Goal: Use online tool/utility: Use online tool/utility

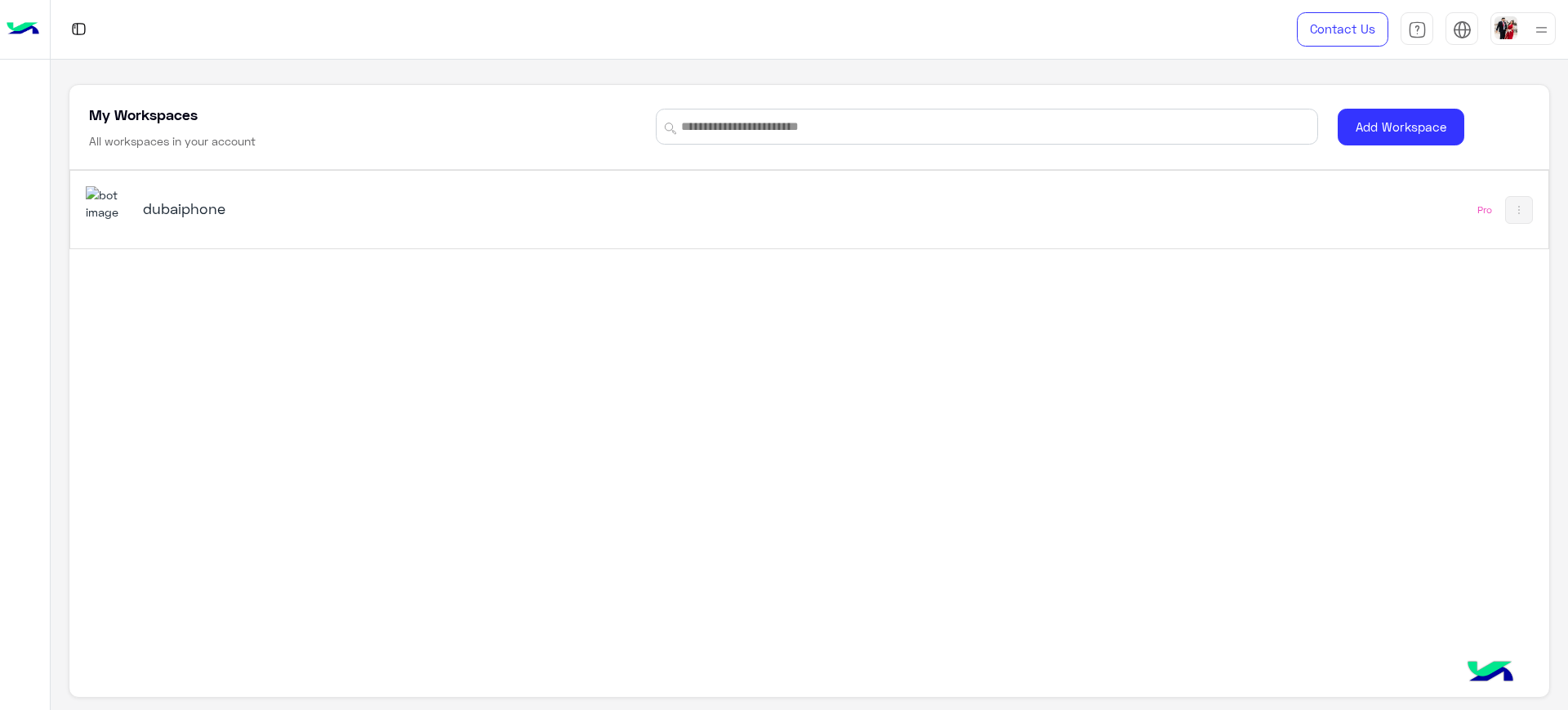
click at [147, 224] on div "dubaiphone" at bounding box center [519, 209] width 868 height 47
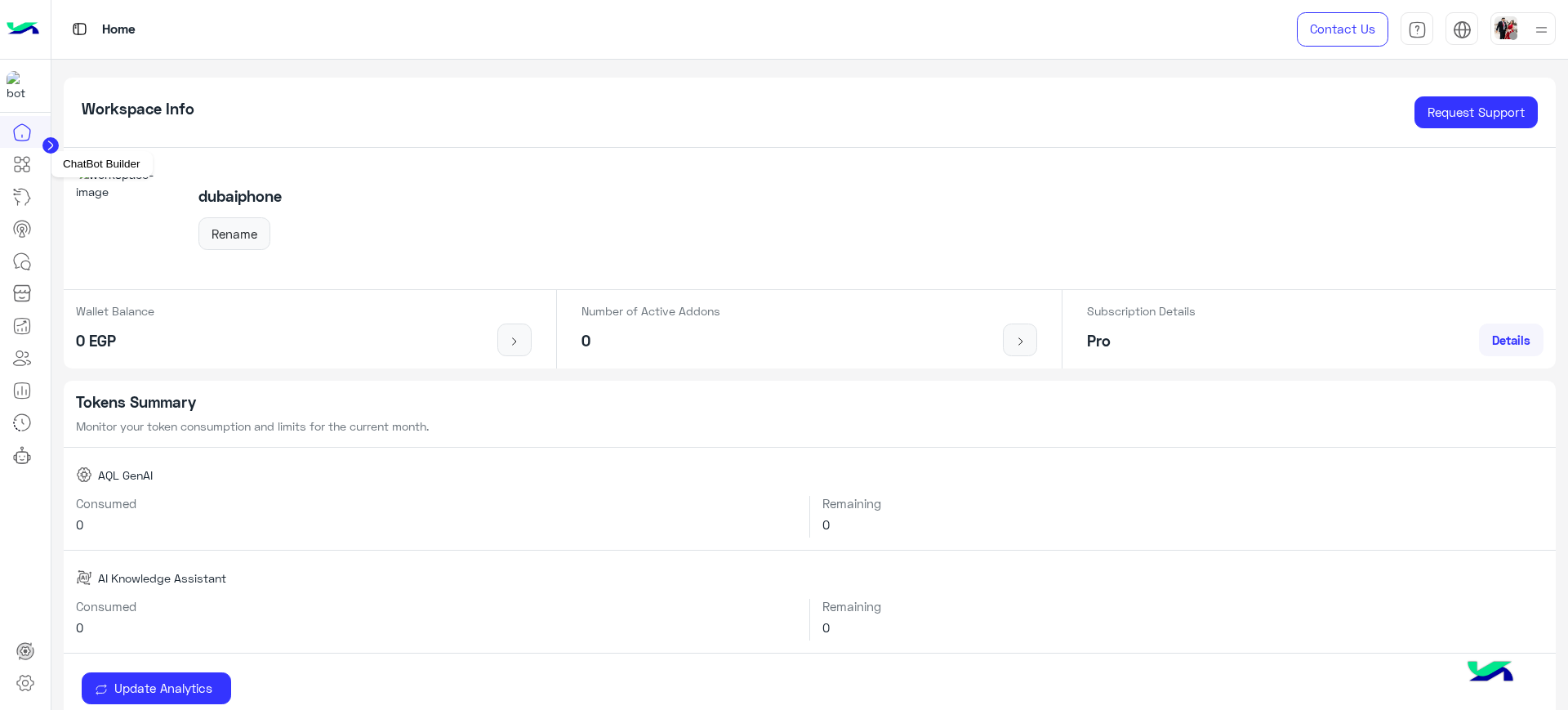
click at [17, 167] on icon at bounding box center [21, 164] width 20 height 20
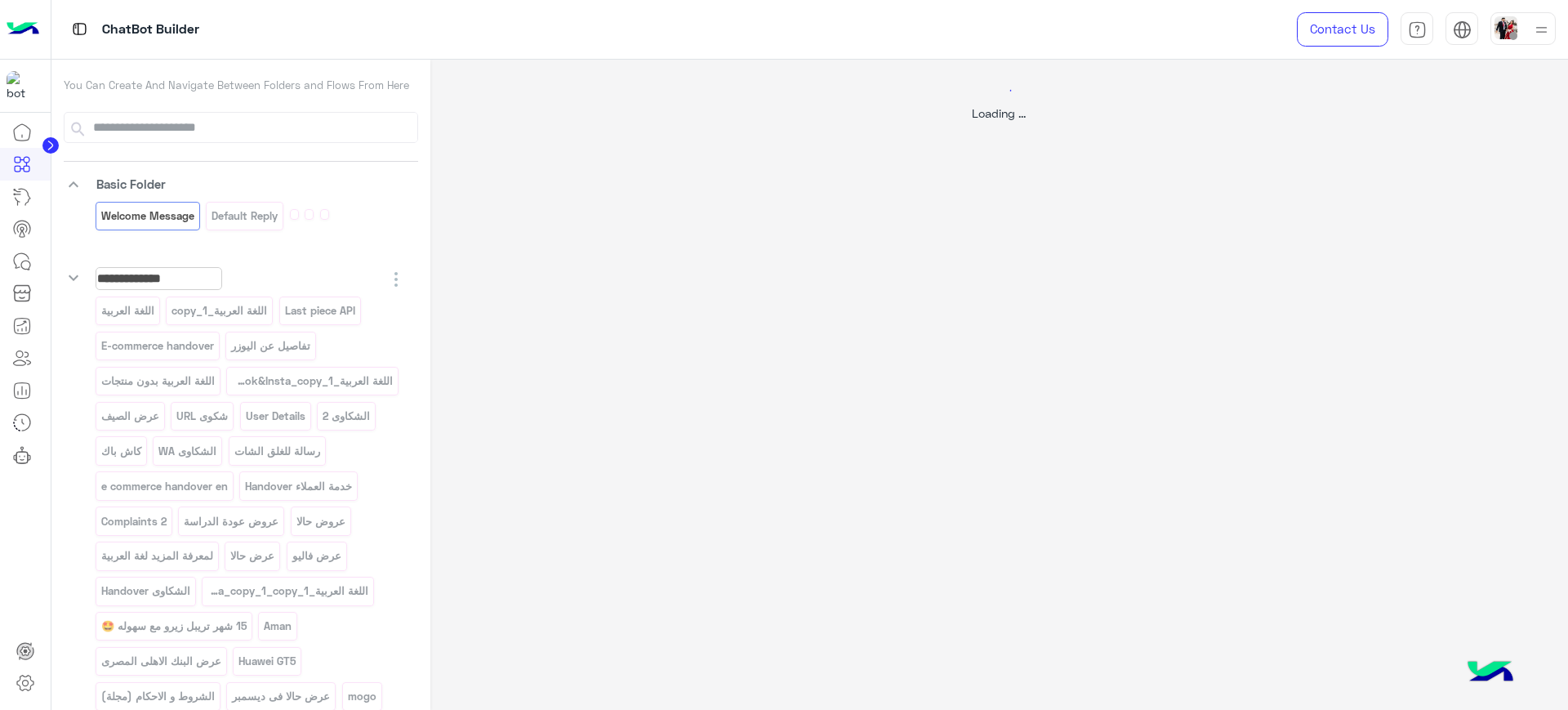
select select "*"
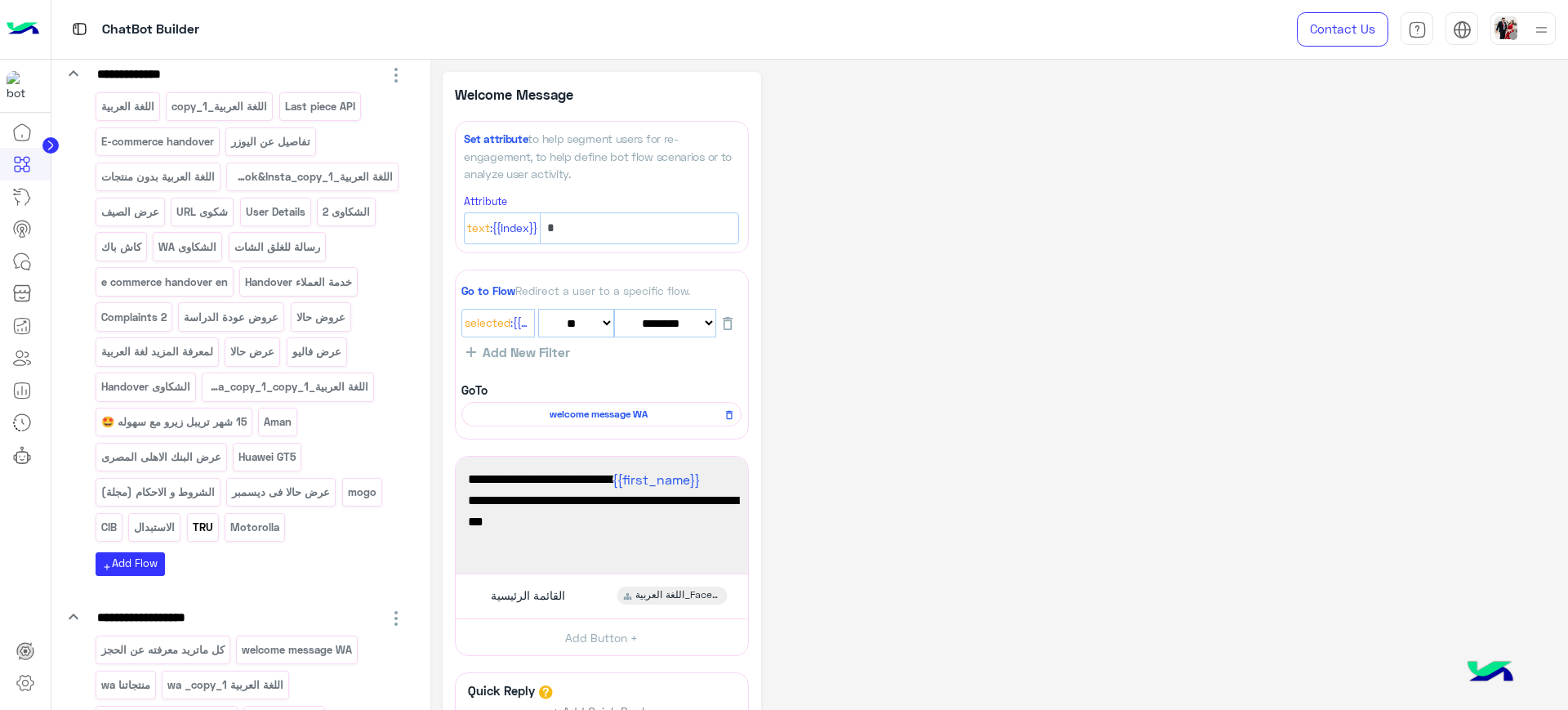
scroll to position [510, 0]
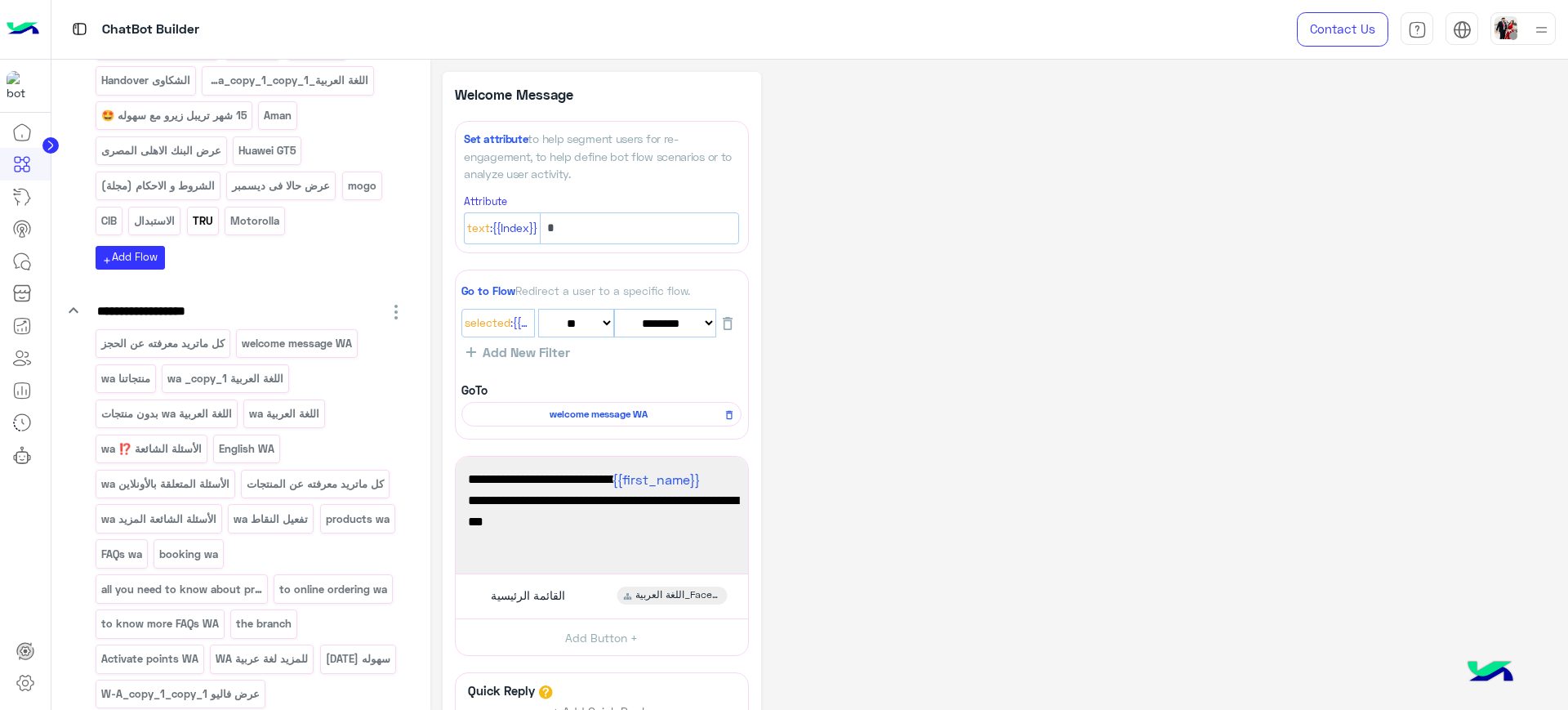
click at [204, 230] on p "TRU" at bounding box center [203, 221] width 23 height 19
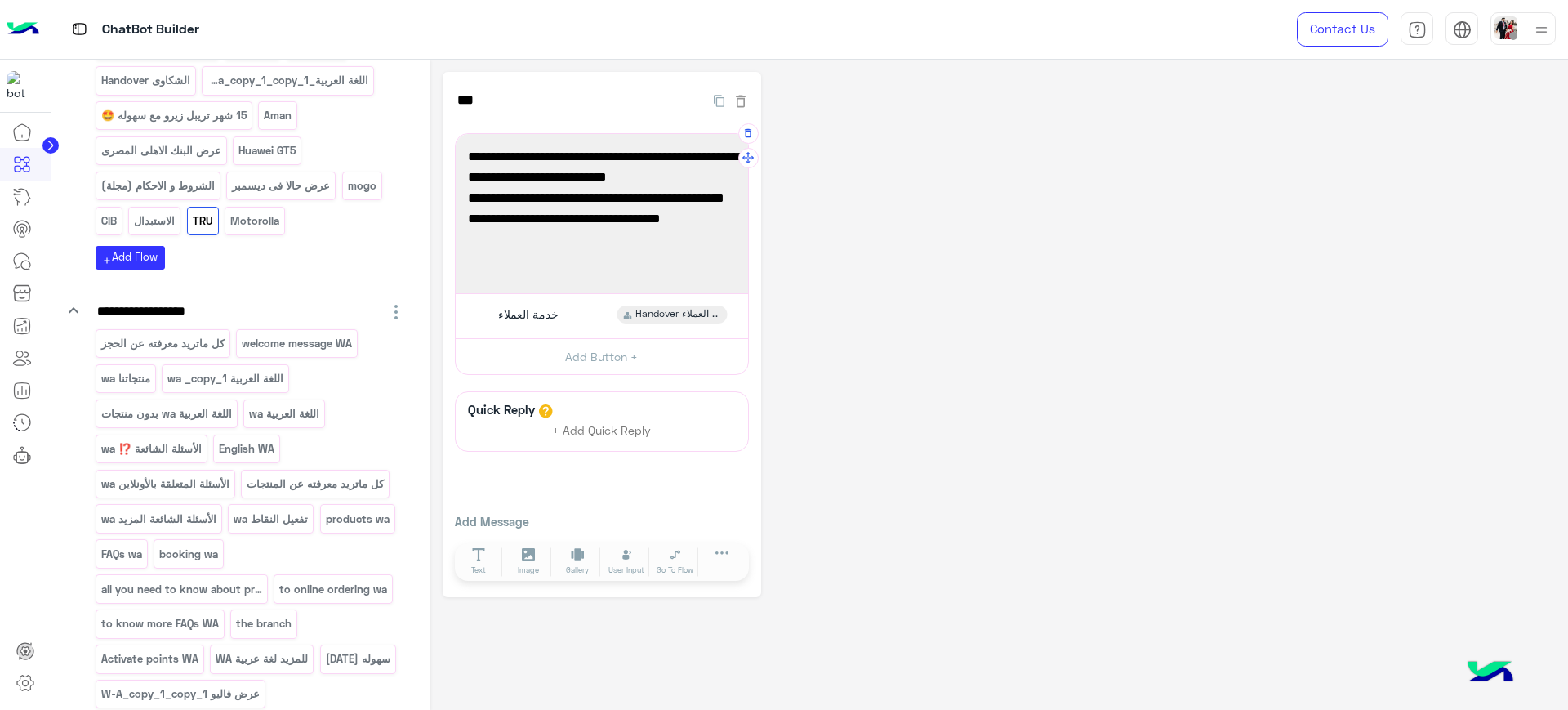
click at [650, 224] on span "العرض متاح لجميع المنتجات ب فروع دبى فون او أونلاين" at bounding box center [602, 229] width 268 height 42
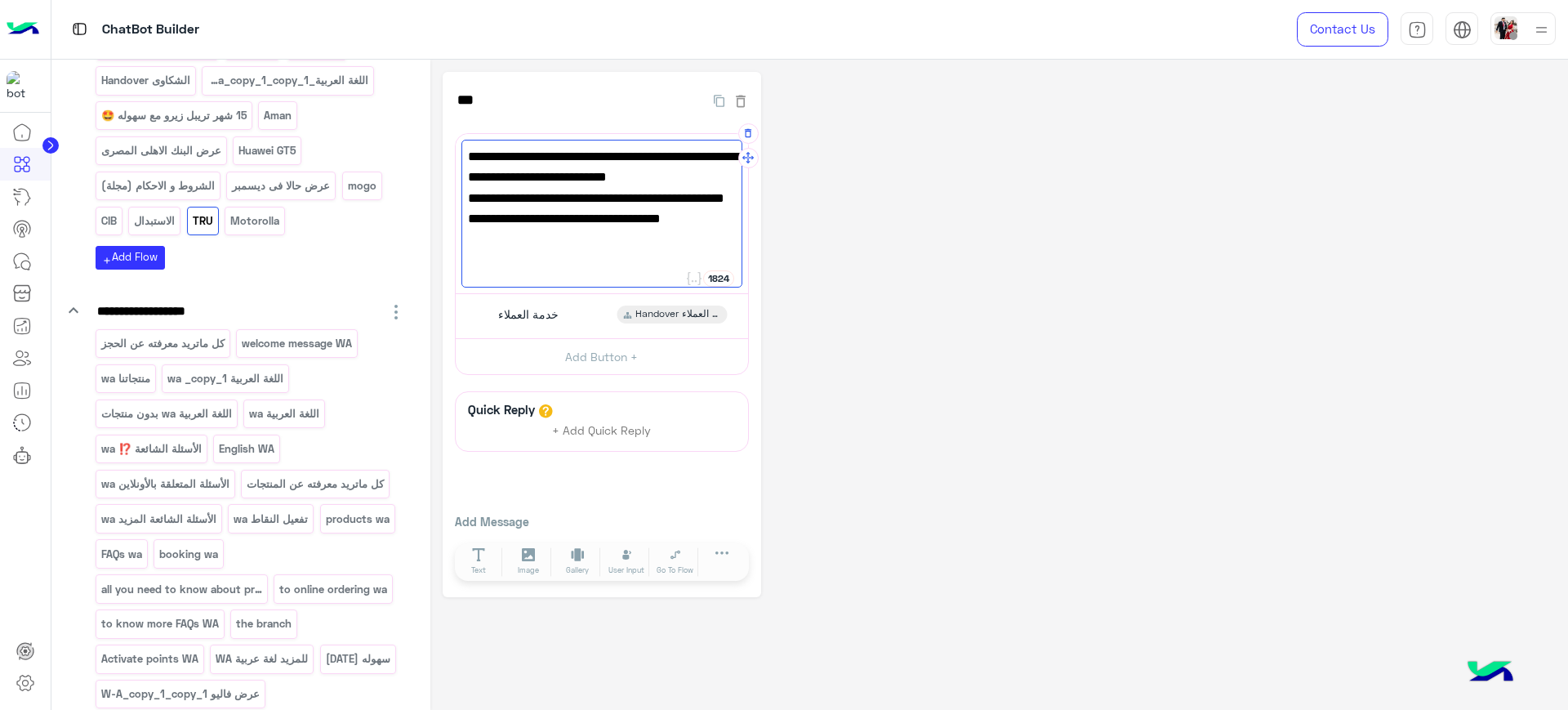
click at [547, 250] on span "لمزيد من التفاصيل اضغط على خدمة العملاء" at bounding box center [602, 260] width 268 height 21
click at [887, 273] on div "**********" at bounding box center [999, 334] width 1113 height 525
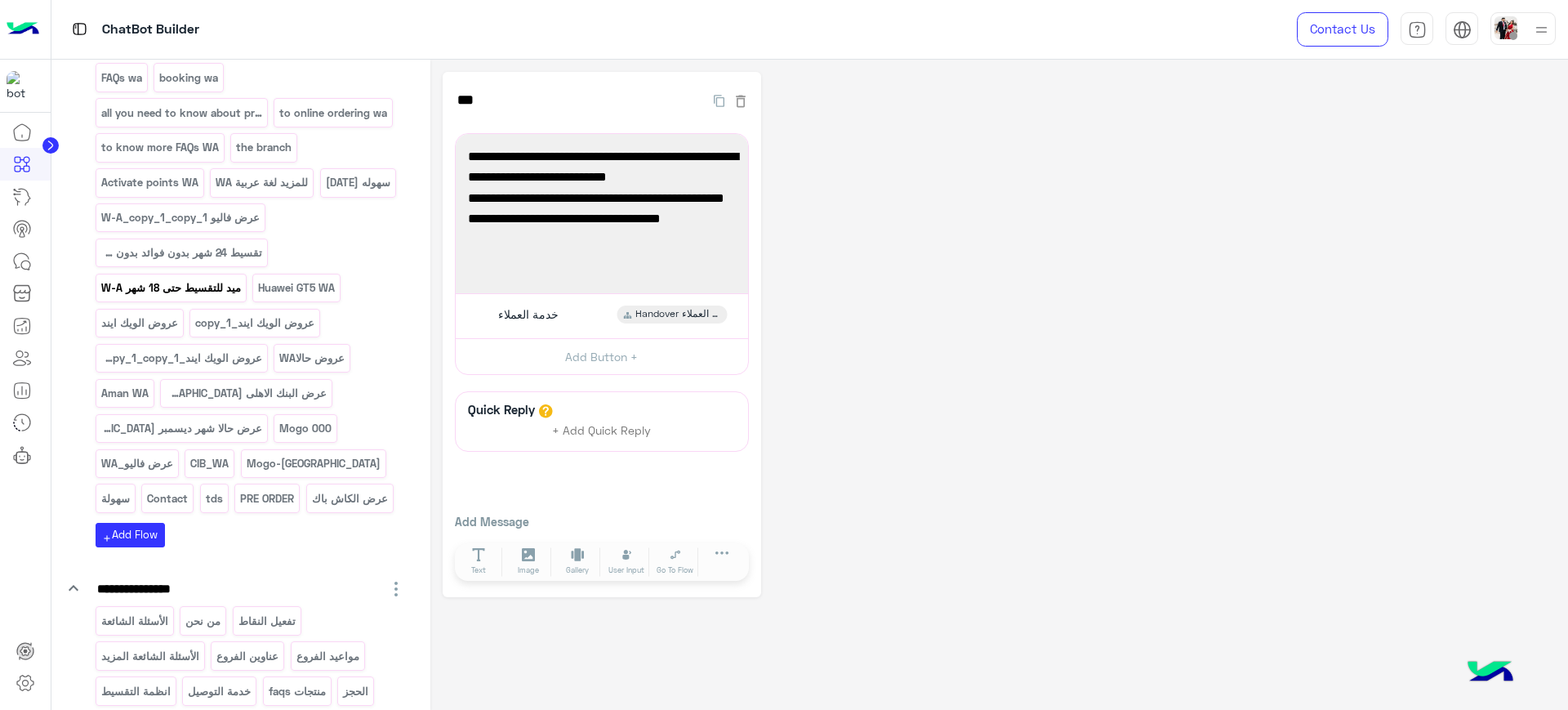
scroll to position [1124, 0]
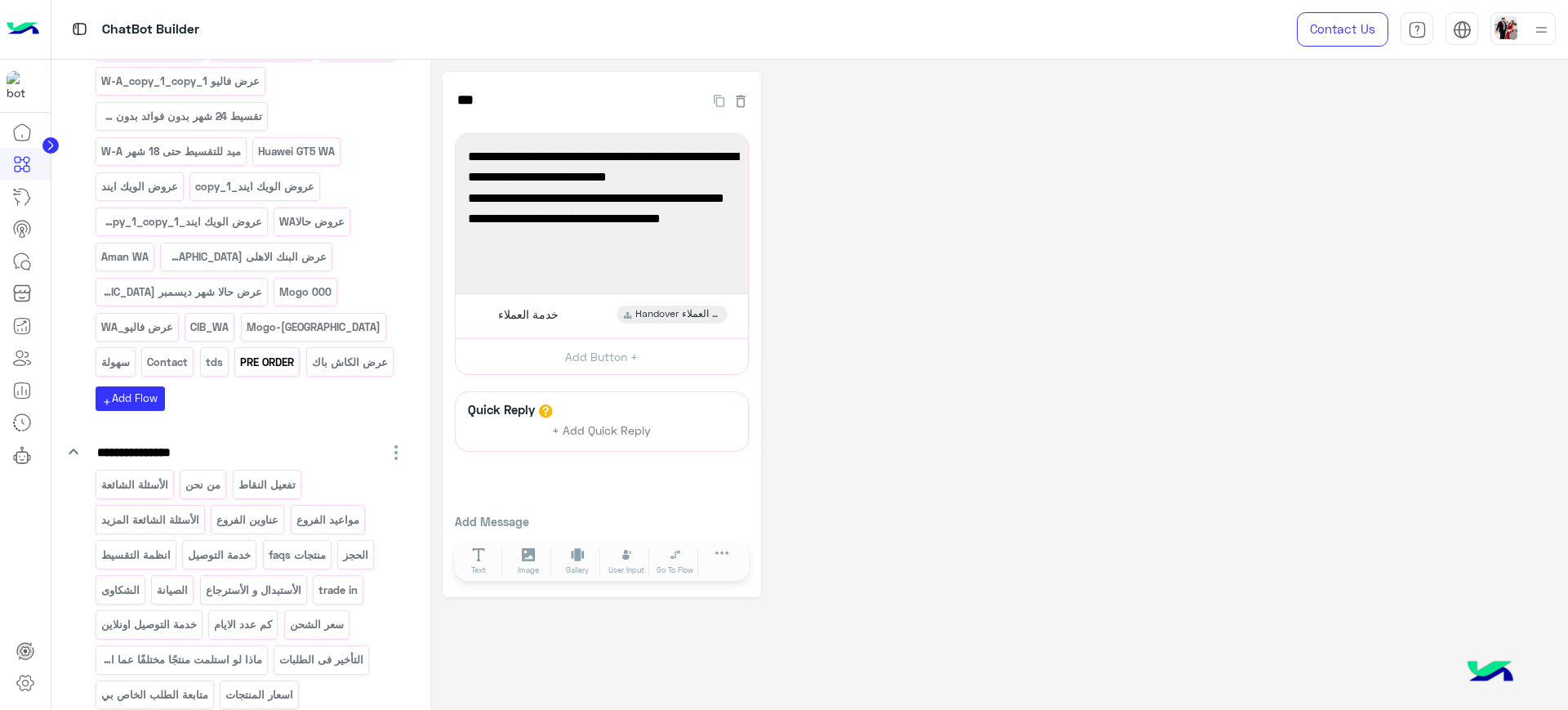
click at [234, 375] on div "PRE ORDER" at bounding box center [267, 362] width 65 height 29
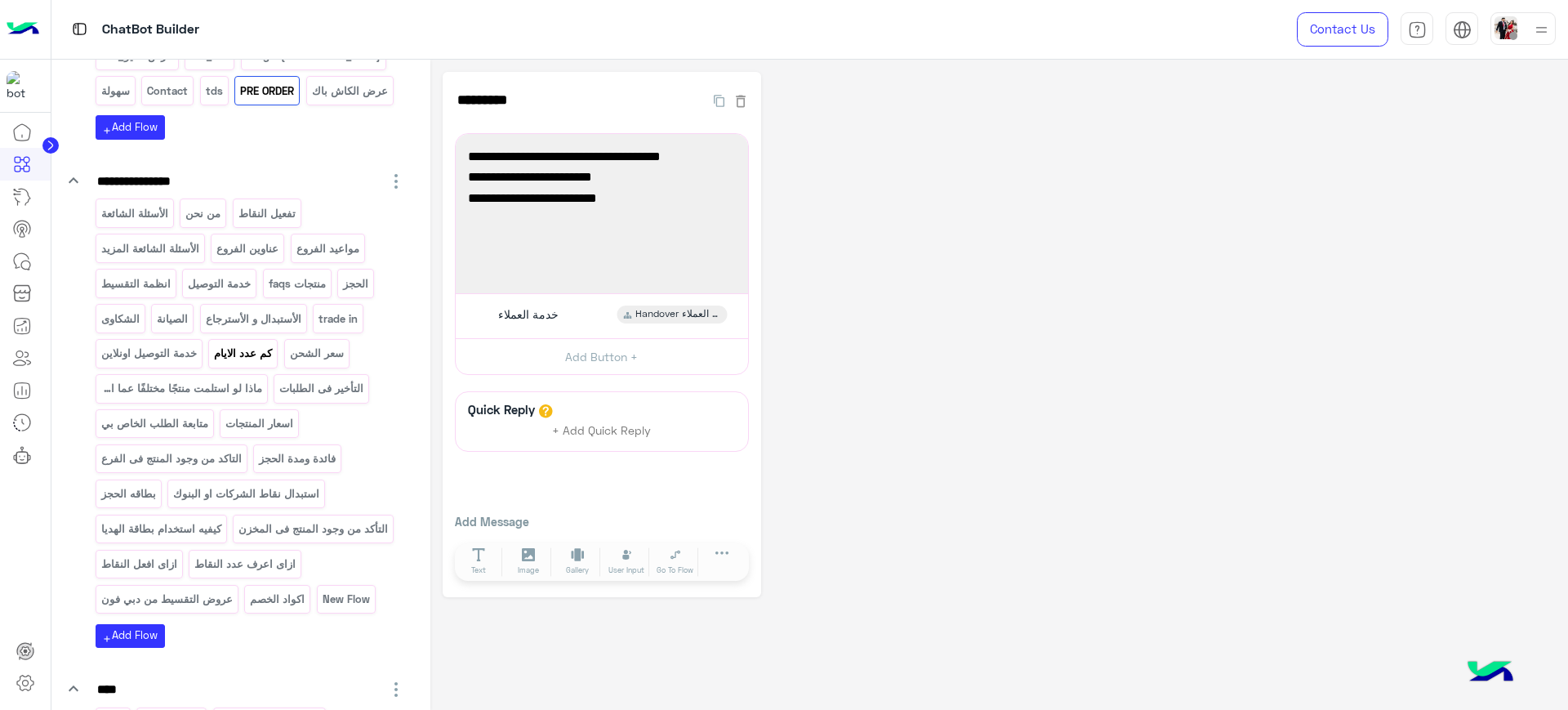
scroll to position [1429, 0]
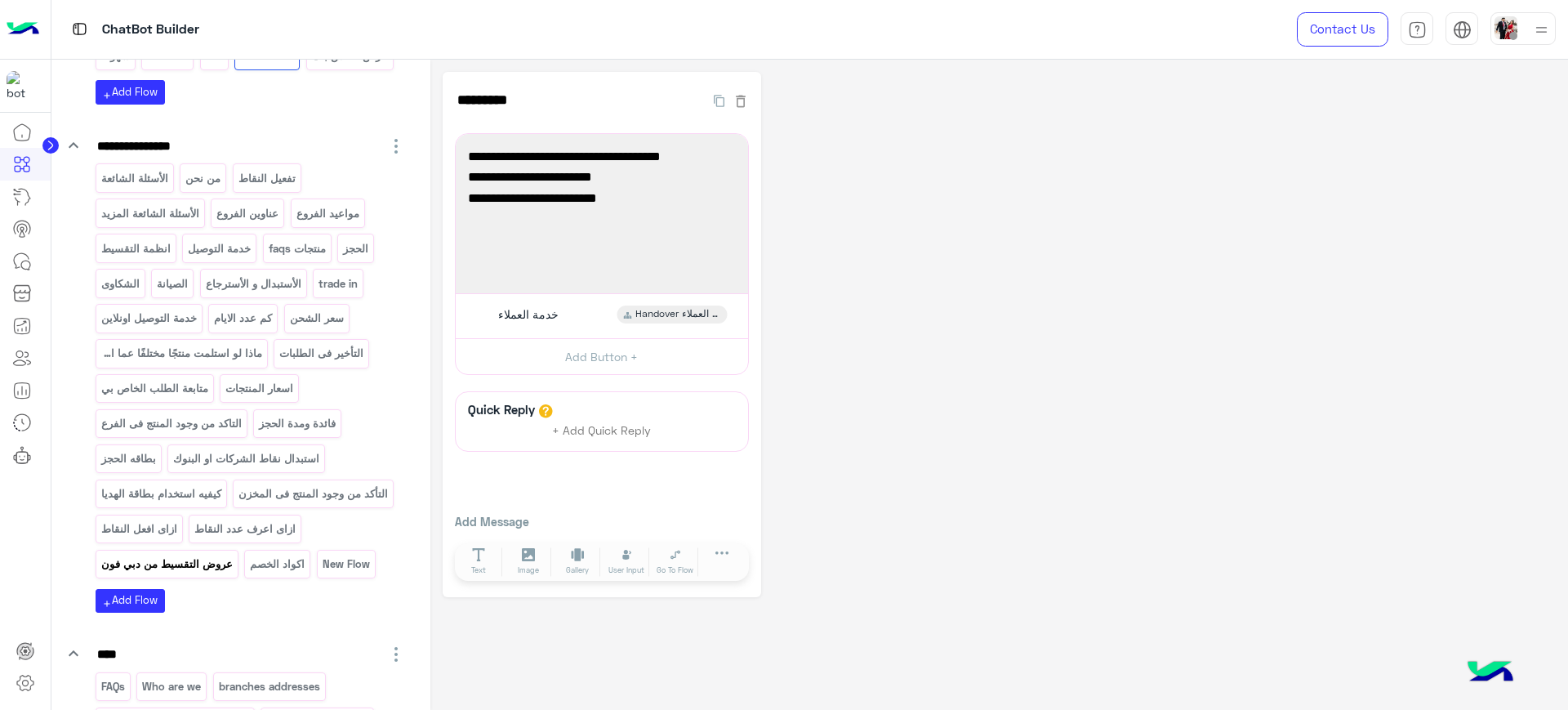
click at [233, 567] on p "عروض التقسيط من دبي فون" at bounding box center [166, 564] width 134 height 19
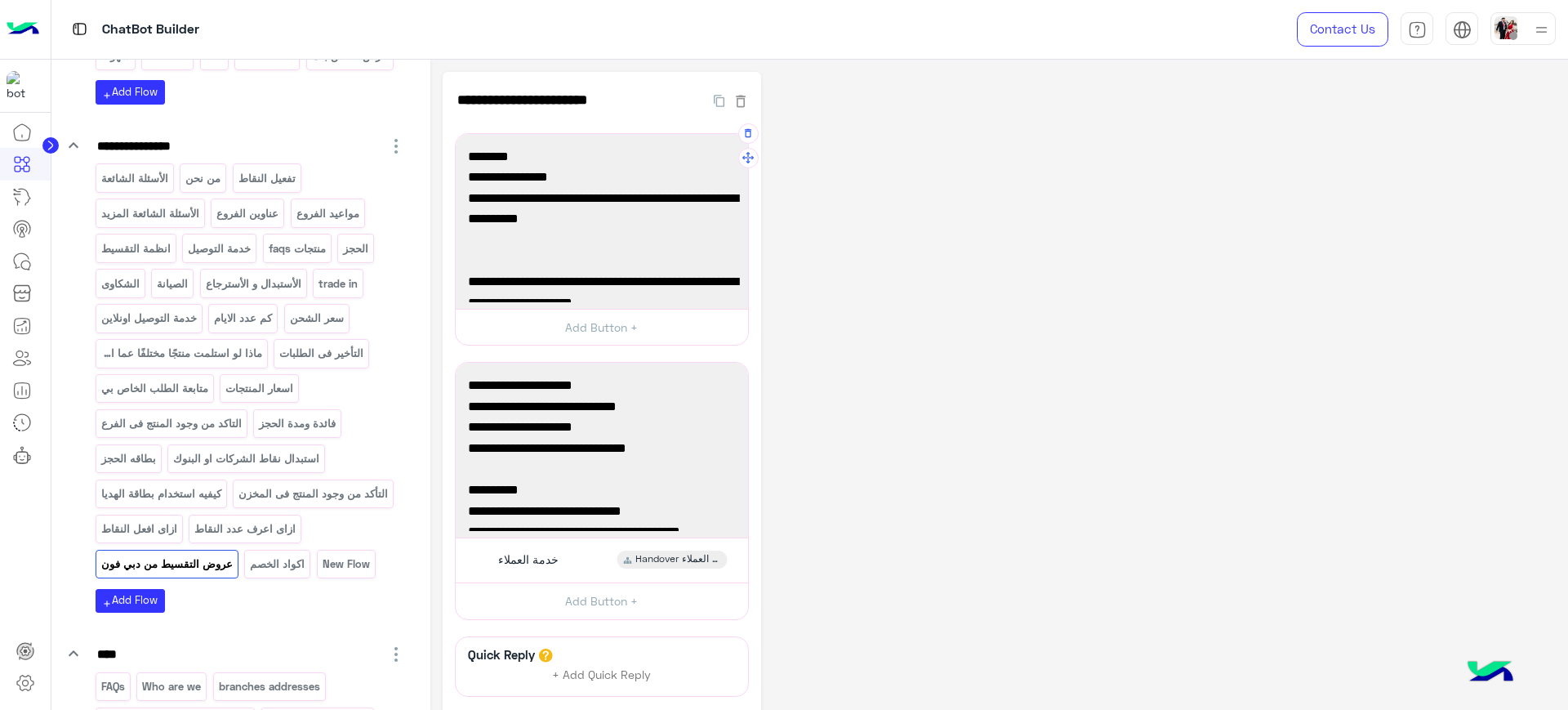
click at [696, 253] on div "✅حالا : عرض لفتره محدودة 6 شهور بدون فوائد، 3% مصاريف فقط، متاحة بالفروع من 1 ل…" at bounding box center [602, 221] width 281 height 164
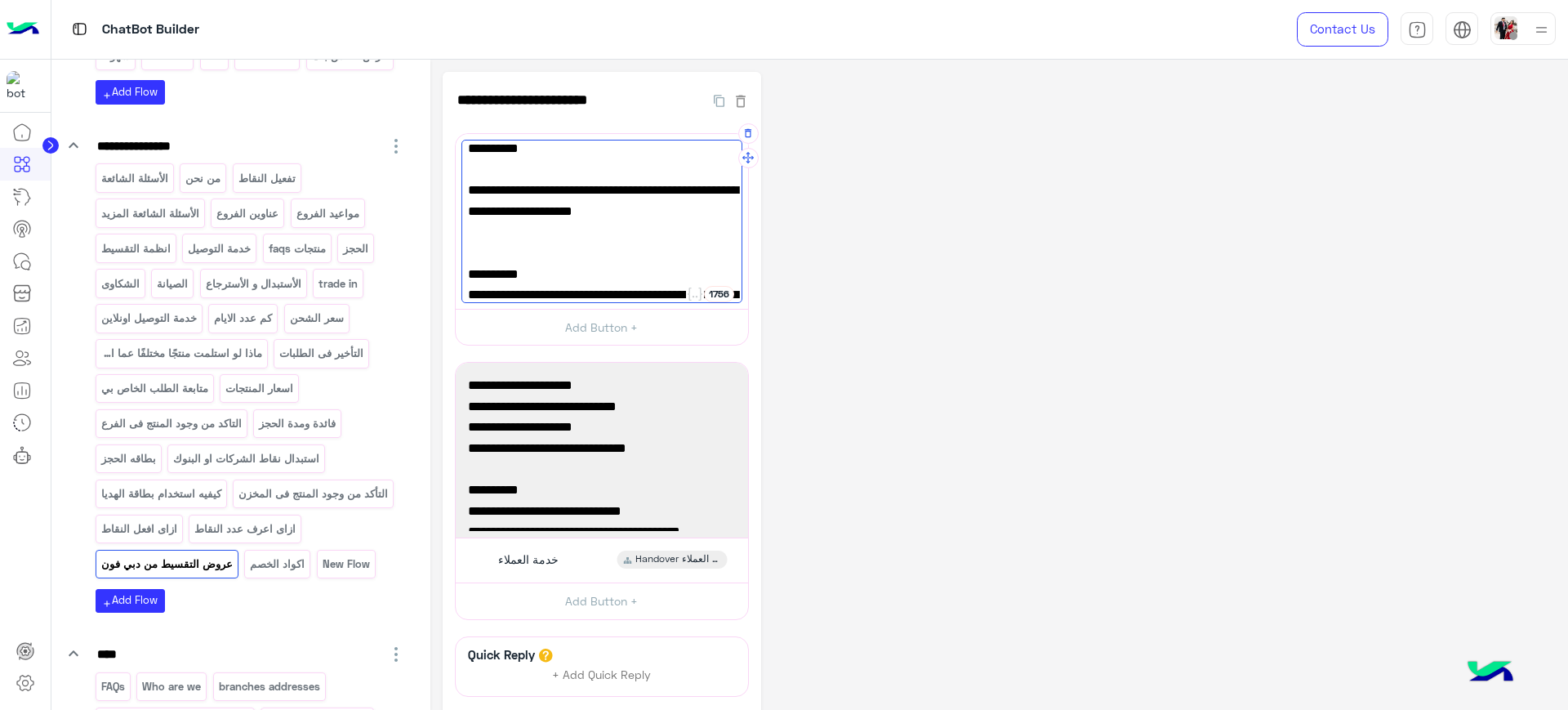
scroll to position [102, 0]
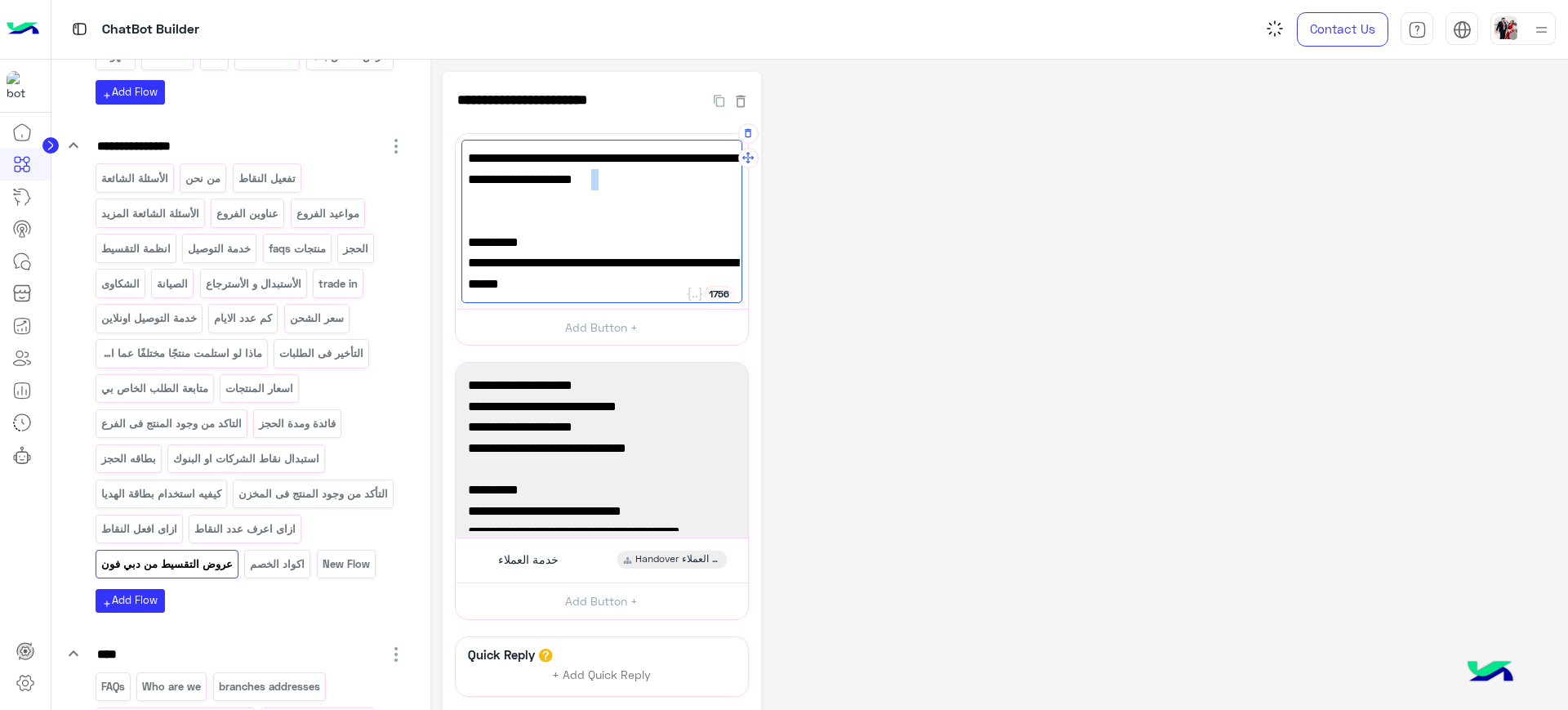
drag, startPoint x: 595, startPoint y: 186, endPoint x: 585, endPoint y: 182, distance: 10.8
click at [585, 182] on span "✅TRU: خصم 50% من سعر الكاش بدون مصاريف، من 5 لـ15 أغسطس، في الفروع وأونلاين." at bounding box center [602, 179] width 268 height 63
click at [607, 186] on span "✅TRU: خصم 50% من سعر الكاش بدون مصاريف، من 5 لـ15 أغسطس، في الفروع وأونلاين." at bounding box center [602, 179] width 268 height 63
drag, startPoint x: 635, startPoint y: 186, endPoint x: 579, endPoint y: 182, distance: 56.1
click at [579, 182] on span "✅TRU: خصم 50% من سعر الكاش بدون مصاريف، من 5 لـ15 أغسطس، في الفروع وأونلاين." at bounding box center [602, 179] width 268 height 63
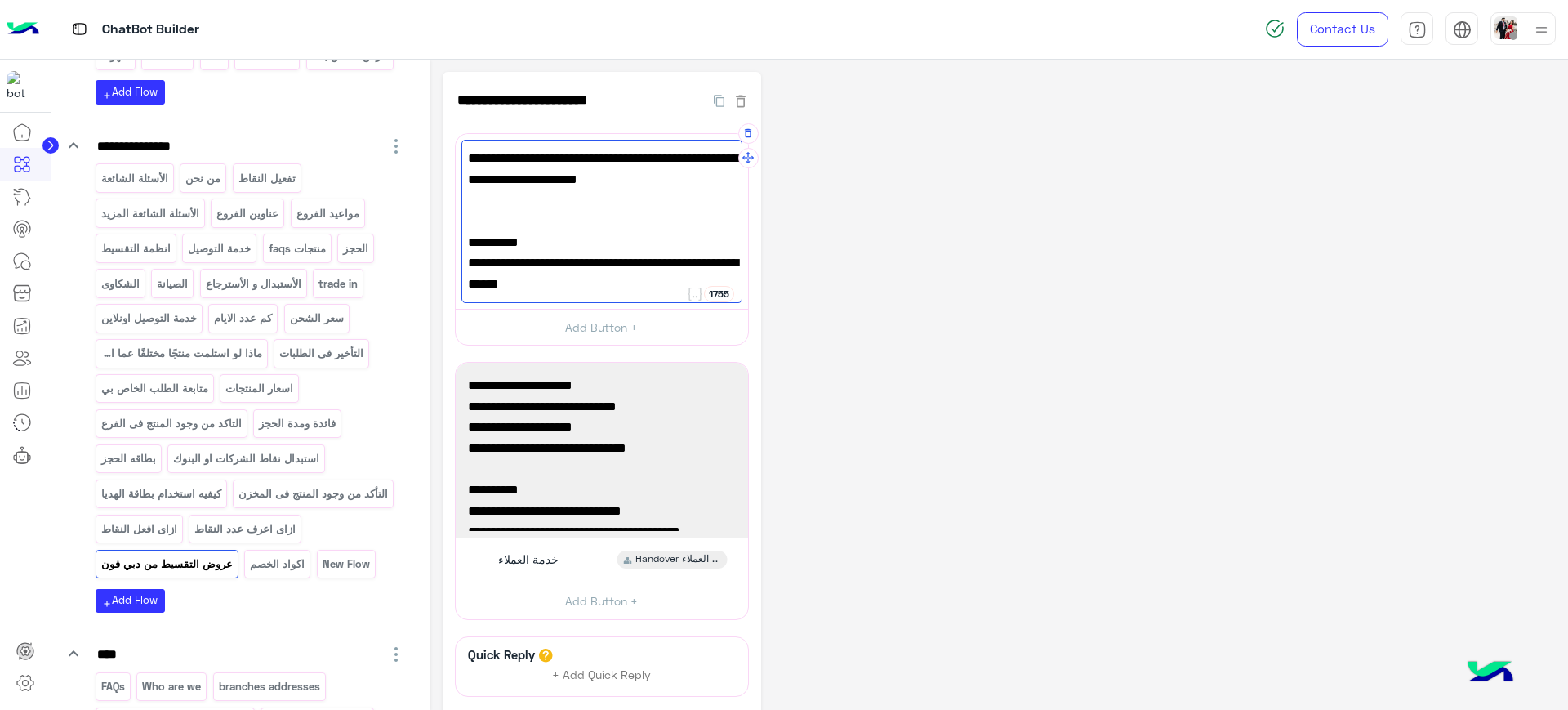
click at [658, 240] on div "✅حالا : عرض لفتره محدودة 6 شهور بدون فوائد، 3% مصاريف فقط، متاحة بالفروع من 1 ل…" at bounding box center [602, 221] width 281 height 164
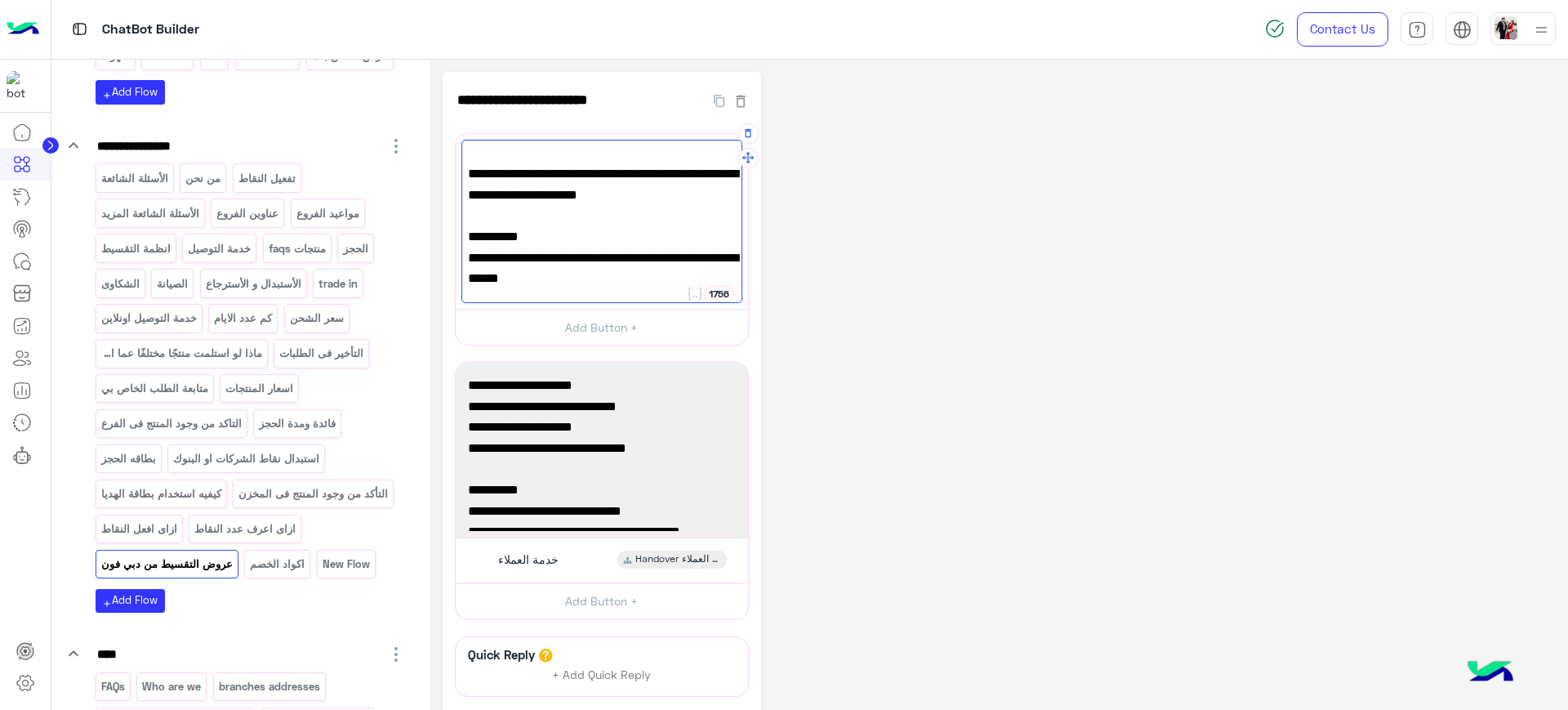
scroll to position [127, 0]
click at [526, 239] on span "تقسيط حتى 60 شهر بسعر الكاش + 8% خصم، متاح بالفروع وأونلاين." at bounding box center [602, 247] width 268 height 42
click at [544, 242] on span "تقسيط حتى 60 شهر بسعر الكاش + 8% خصم، متاح بالفروع وأونلاين." at bounding box center [602, 247] width 268 height 42
drag, startPoint x: 546, startPoint y: 241, endPoint x: 472, endPoint y: 244, distance: 74.1
click at [472, 244] on span "تقسيط حتى 60 شهر بسعر الكاش + 8% خصم، متاح بالفروع وأونلاين." at bounding box center [602, 247] width 268 height 42
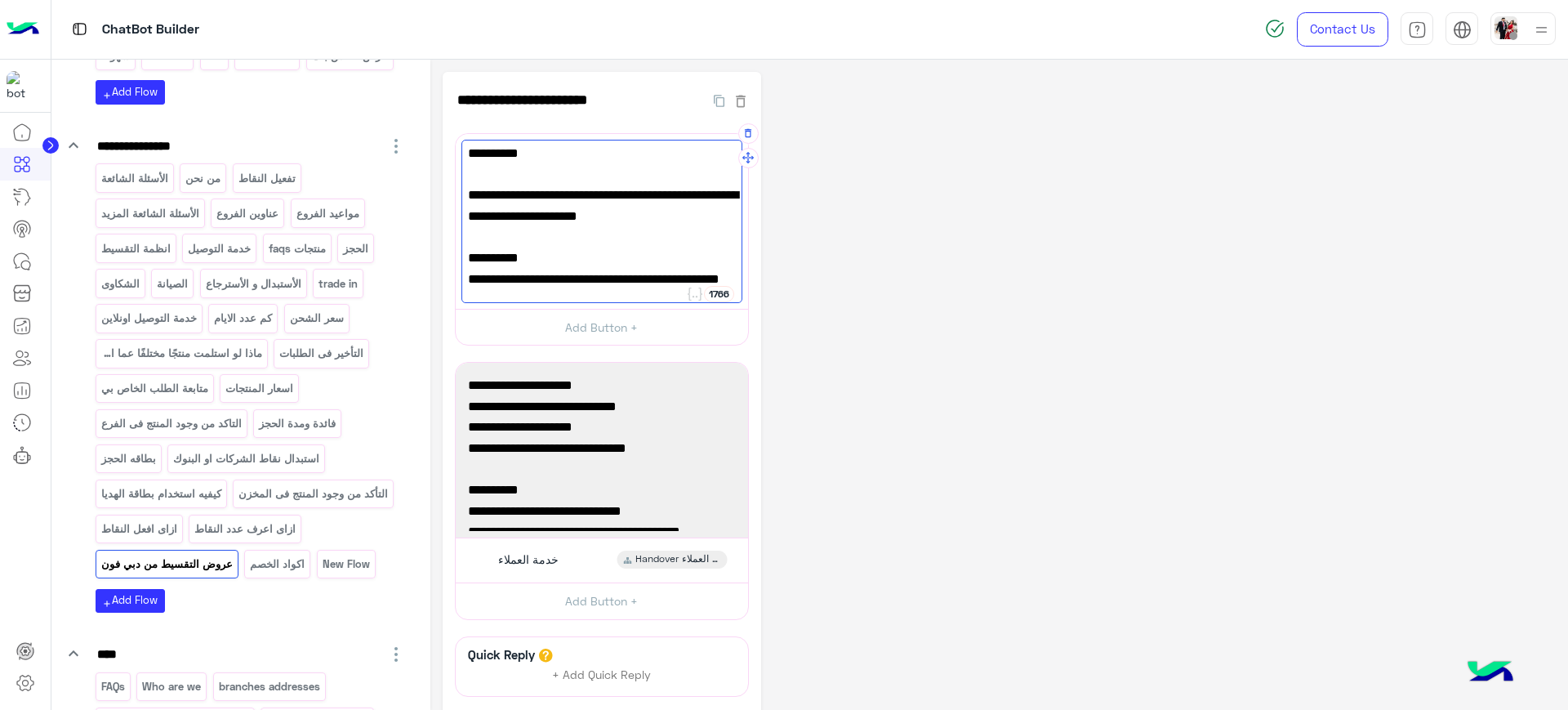
click at [974, 234] on div "**********" at bounding box center [999, 456] width 1113 height 770
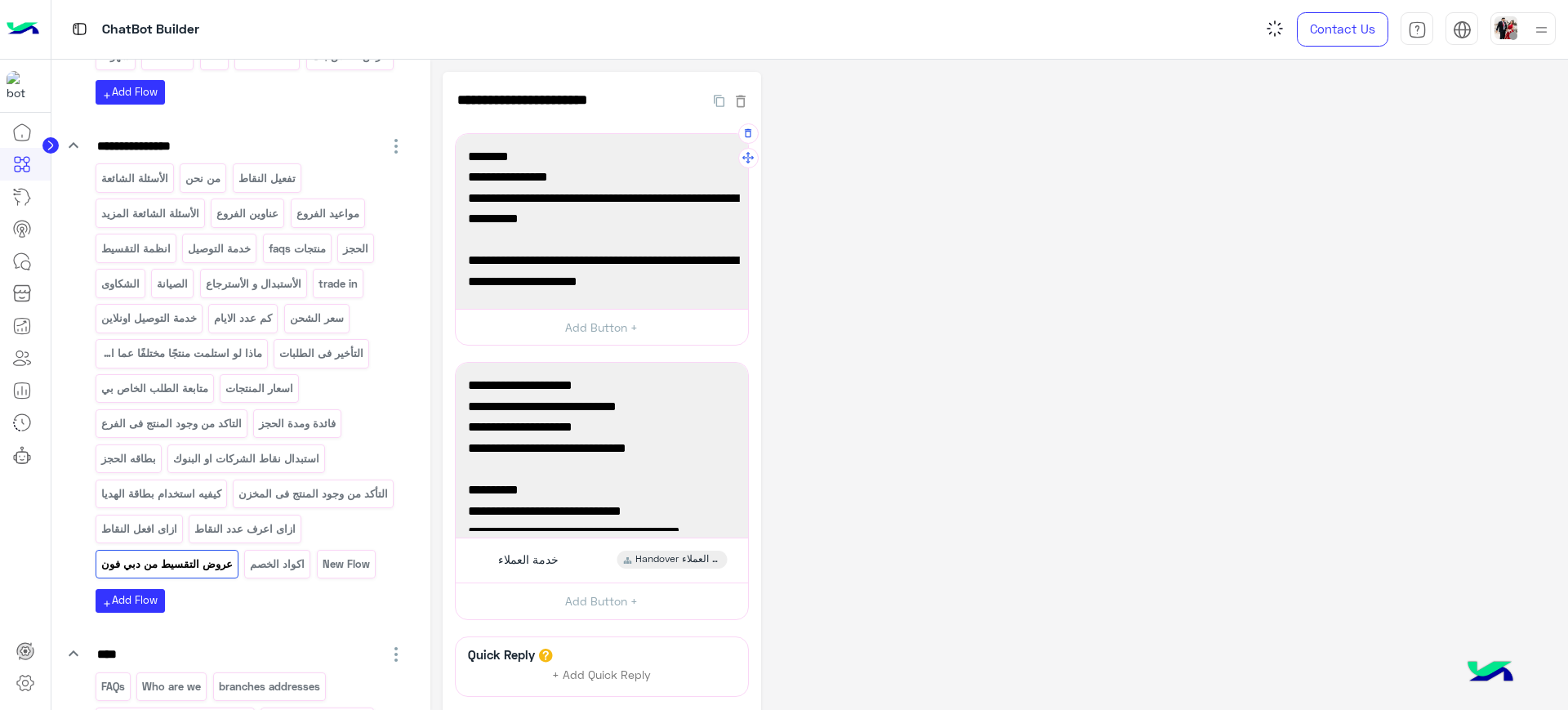
scroll to position [102, 0]
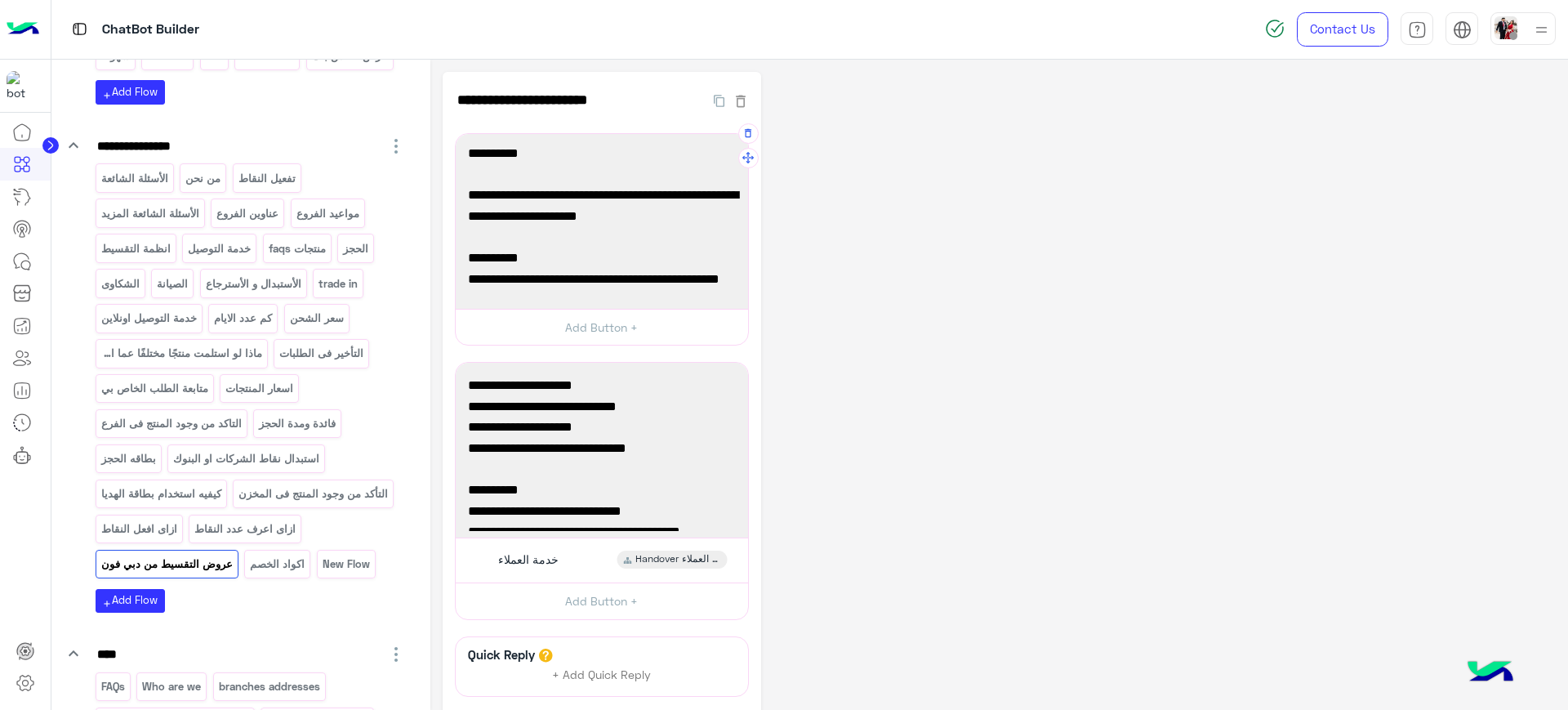
click at [716, 212] on div "✅حالا : عرض لفتره محدودة 6 شهور بدون فوائد، 3% مصاريف فقط، متاحة بالفروع من 1 ل…" at bounding box center [602, 221] width 281 height 164
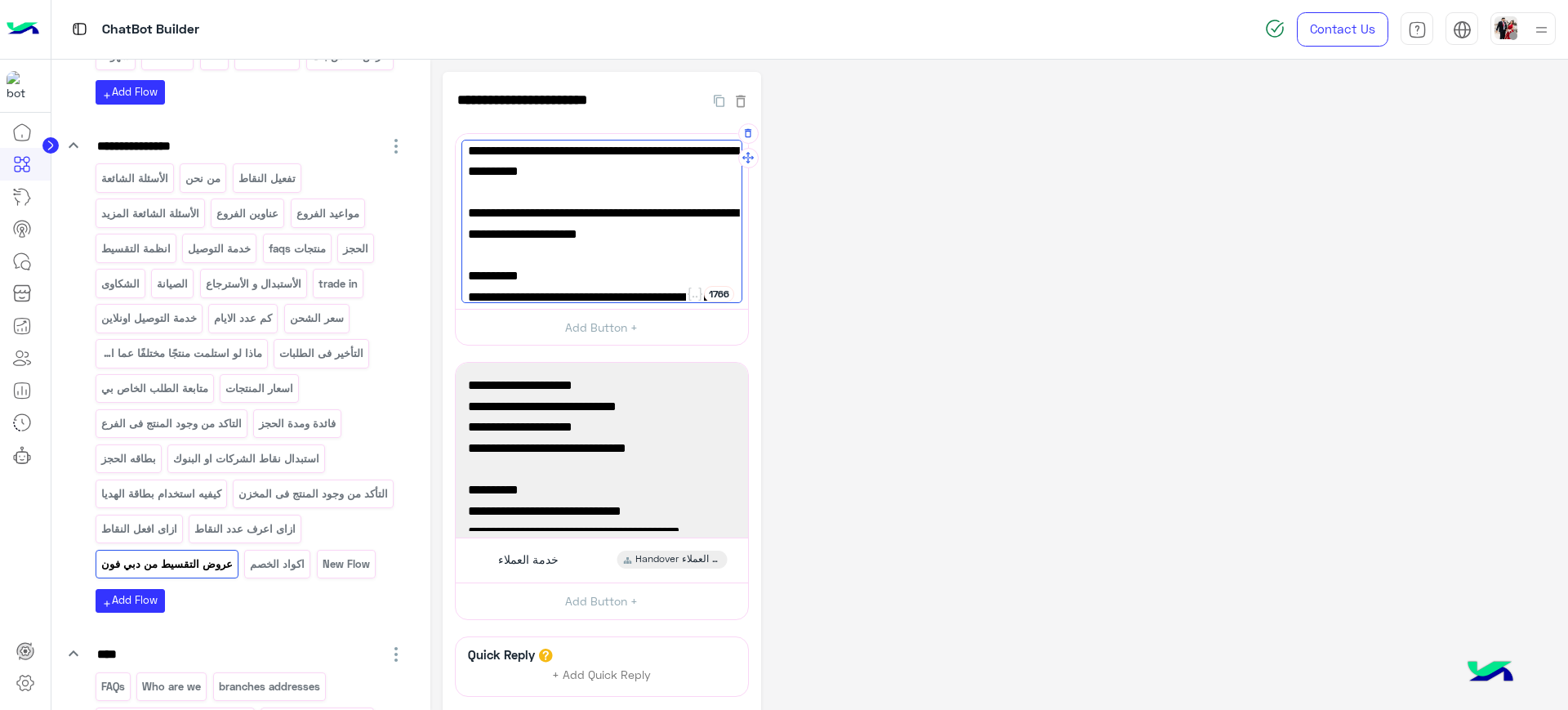
scroll to position [0, 0]
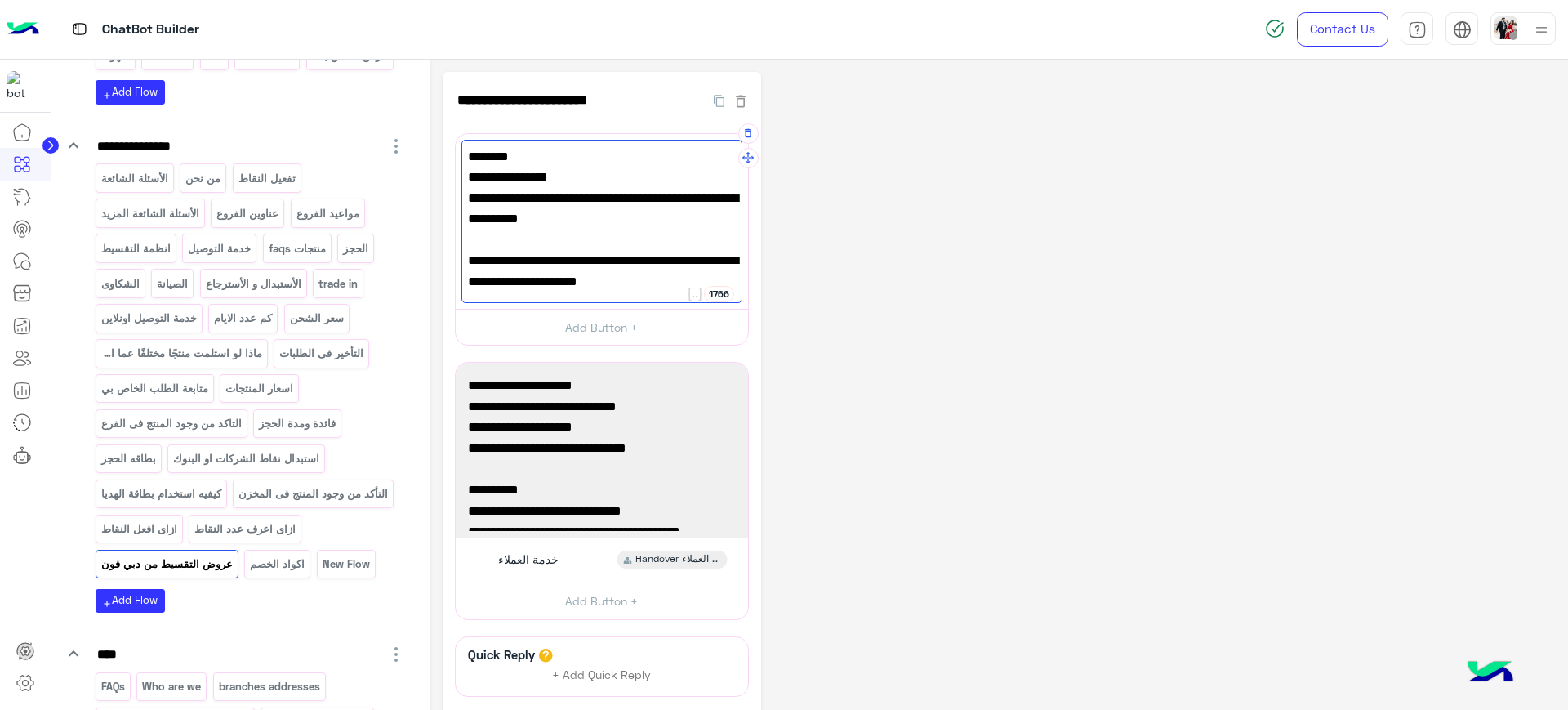
click at [562, 214] on span "6 شهور بدون فوائد، 3% مصاريف فقط، متاحة بالفروع من 1 لـ 15 أغسطس." at bounding box center [602, 208] width 268 height 42
click at [542, 222] on span "6 شهور بدون فوائد، 3% مصاريف فقط، متاحة بالفروع من 1 لـ 15 أغسطس." at bounding box center [602, 208] width 268 height 42
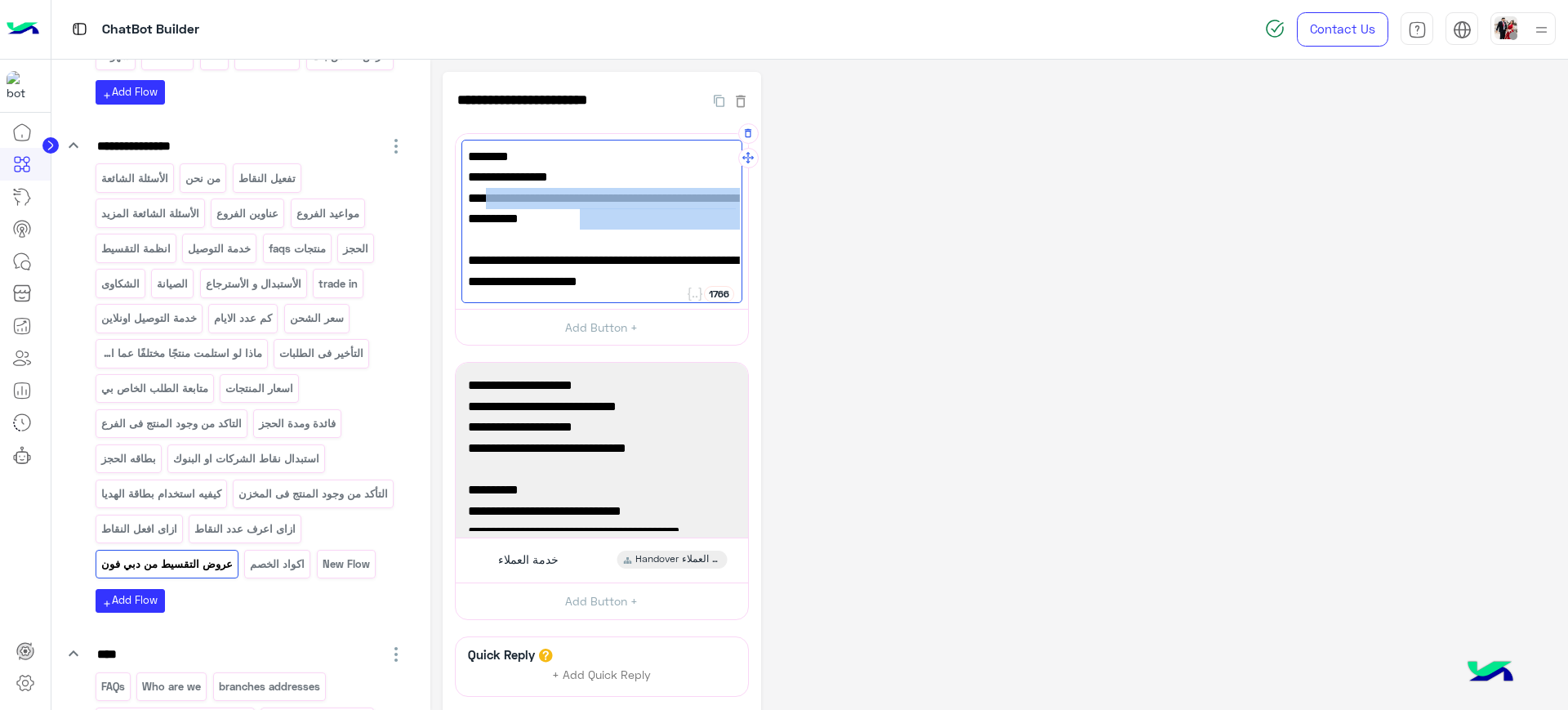
click at [542, 222] on span "6 شهور بدون فوائد، 3% مصاريف فقط، متاحة بالفروع من 1 لـ 15 أغسطس." at bounding box center [602, 208] width 268 height 42
click at [617, 223] on span "6 شهور بدون فوائد، 3% مصاريف فقط، متاحة بالفروع من 1 لـ 15 أغسطس." at bounding box center [602, 208] width 268 height 42
drag, startPoint x: 632, startPoint y: 219, endPoint x: 671, endPoint y: 225, distance: 39.5
click at [671, 225] on span "6 شهور بدون فوائد، 3% مصاريف فقط، متاحة بالفروع من 1 لـ 15 أغسطس." at bounding box center [602, 208] width 268 height 42
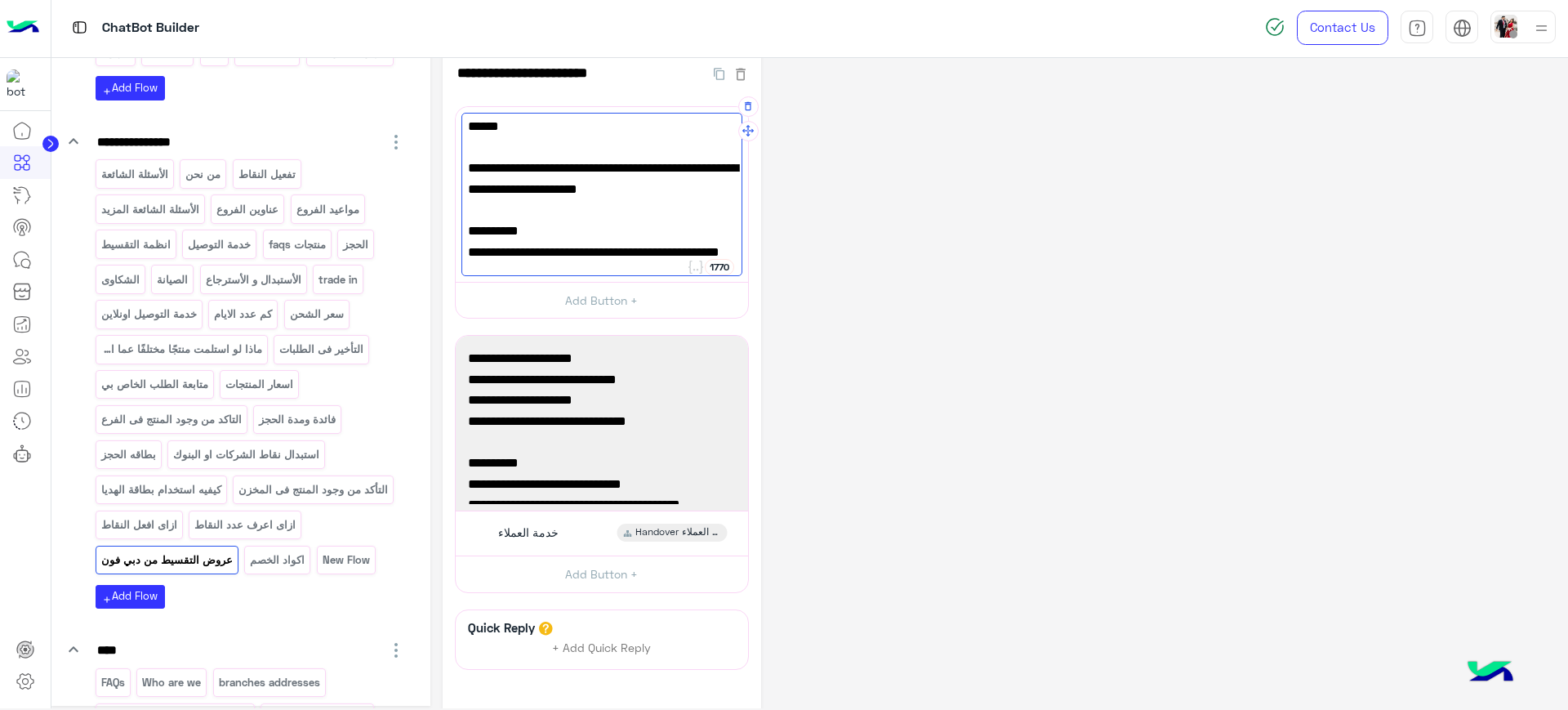
click at [672, 163] on div "✅حالا : عرض لفتره محدودة 6 شهور بدون فوائد، 3% مصاريف فقط، متاحة بالفروع حتي [D…" at bounding box center [602, 194] width 281 height 164
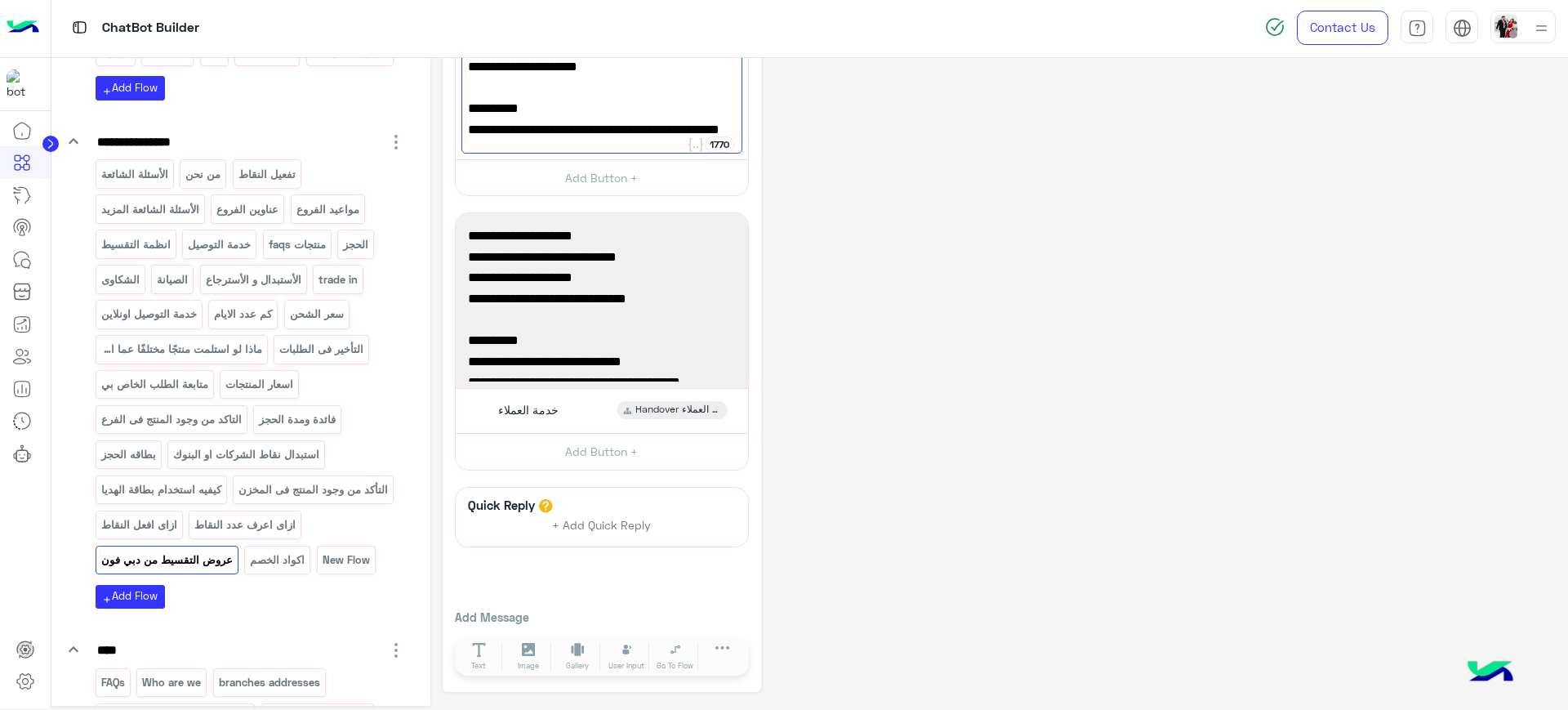
click at [643, 133] on div "✅حالا : عرض لفتره محدودة 6 شهور بدون فوائد، 3% مصاريف فقط، متاحة بالفروع حتي [D…" at bounding box center [602, 72] width 281 height 164
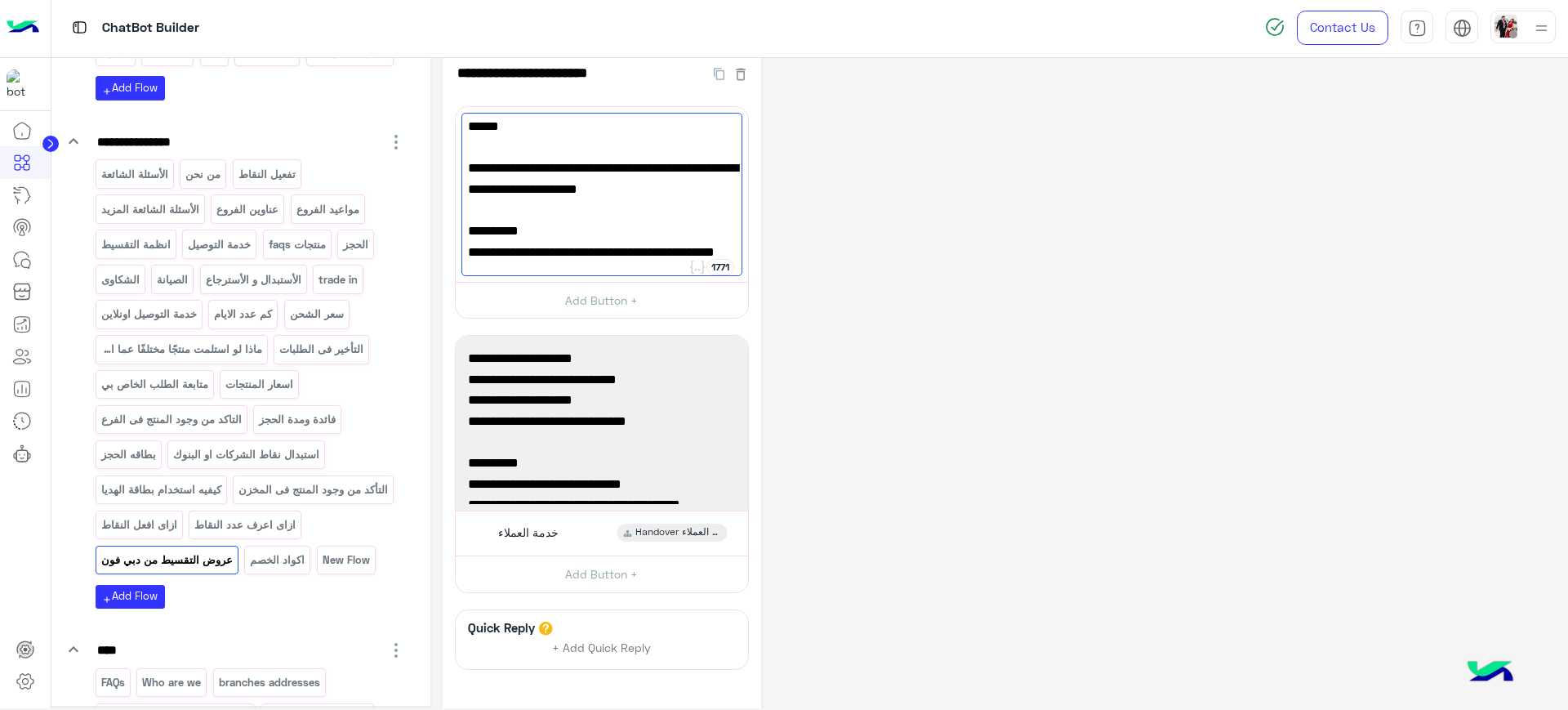
type textarea "**********"
click at [977, 307] on div "**********" at bounding box center [999, 429] width 1113 height 770
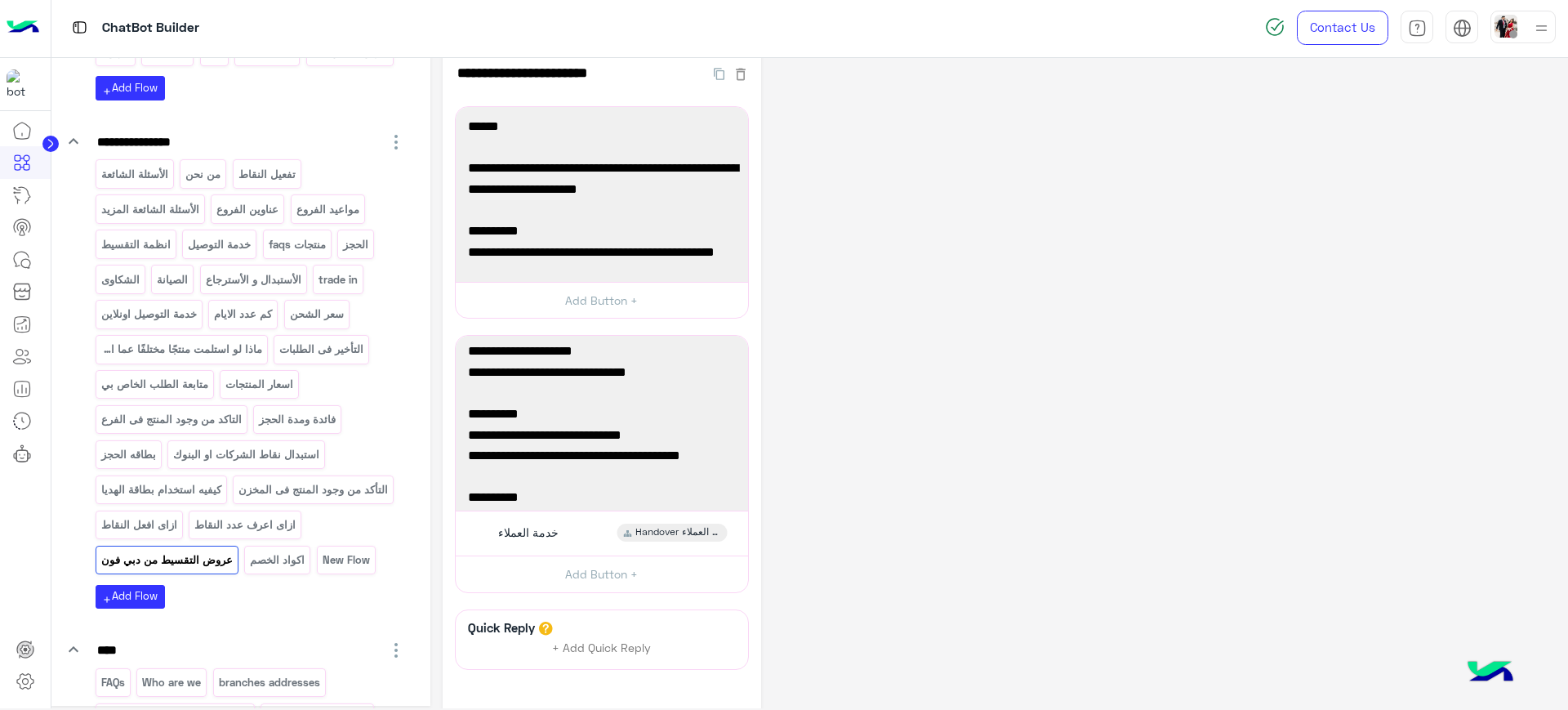
click at [953, 497] on div "**********" at bounding box center [999, 429] width 1113 height 770
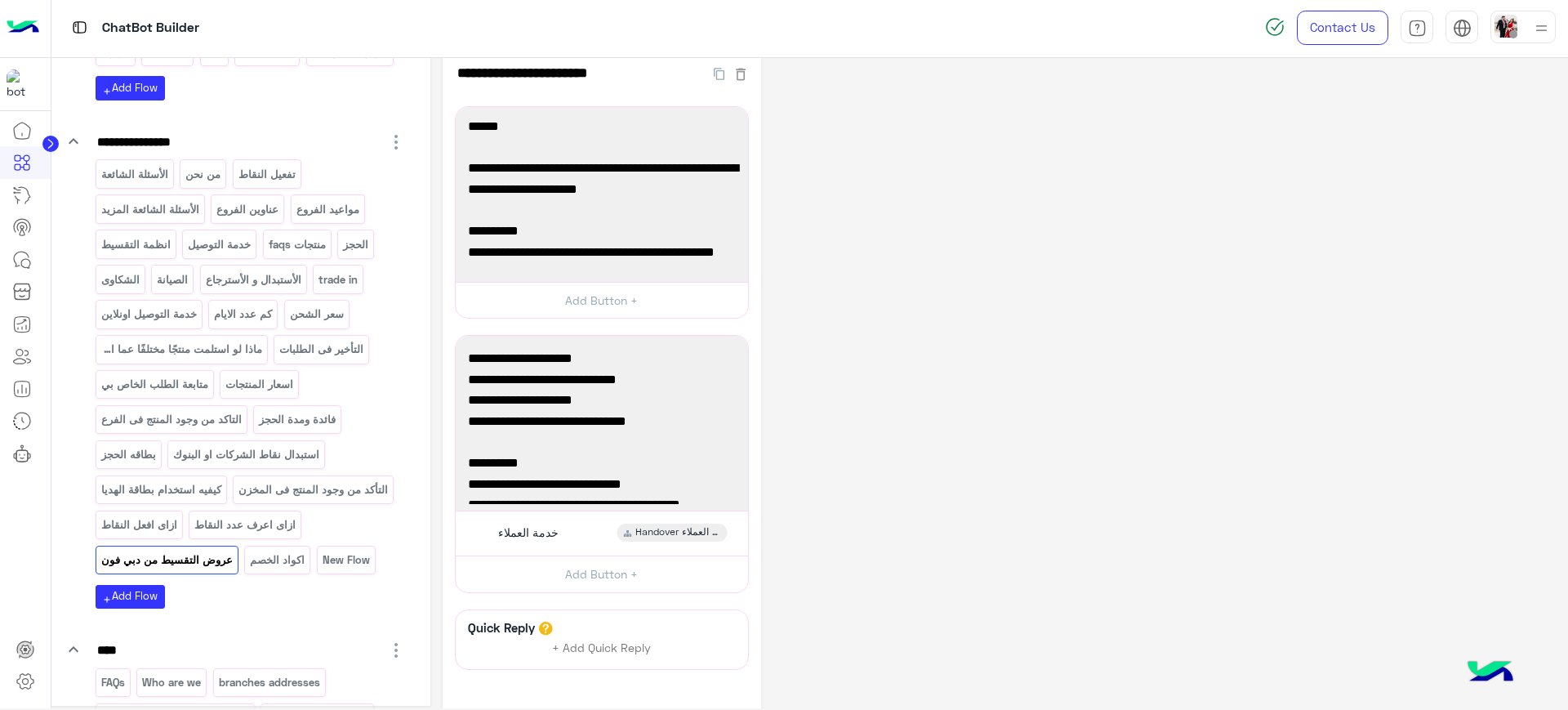
click at [988, 408] on div "**********" at bounding box center [999, 429] width 1113 height 770
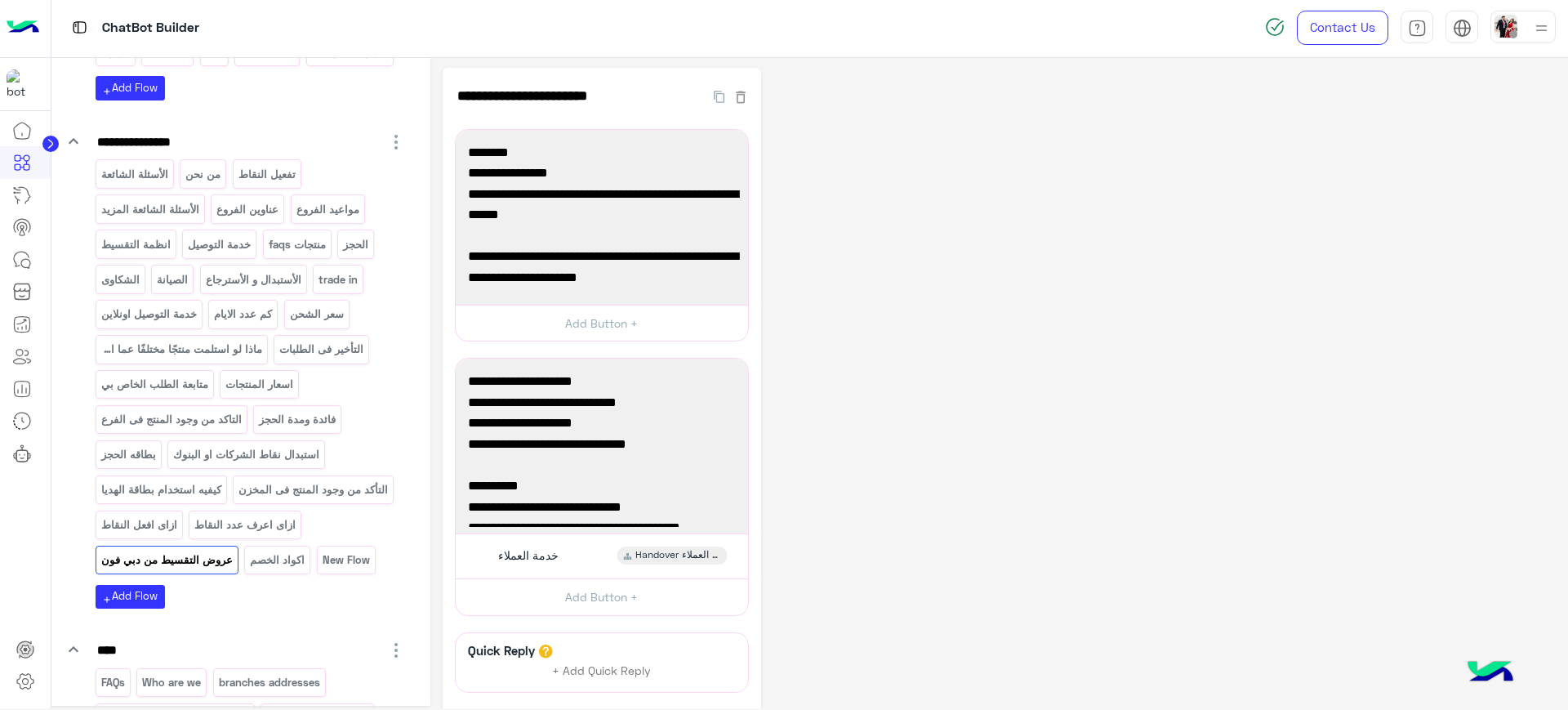
click at [1150, 325] on div "**********" at bounding box center [999, 453] width 1113 height 770
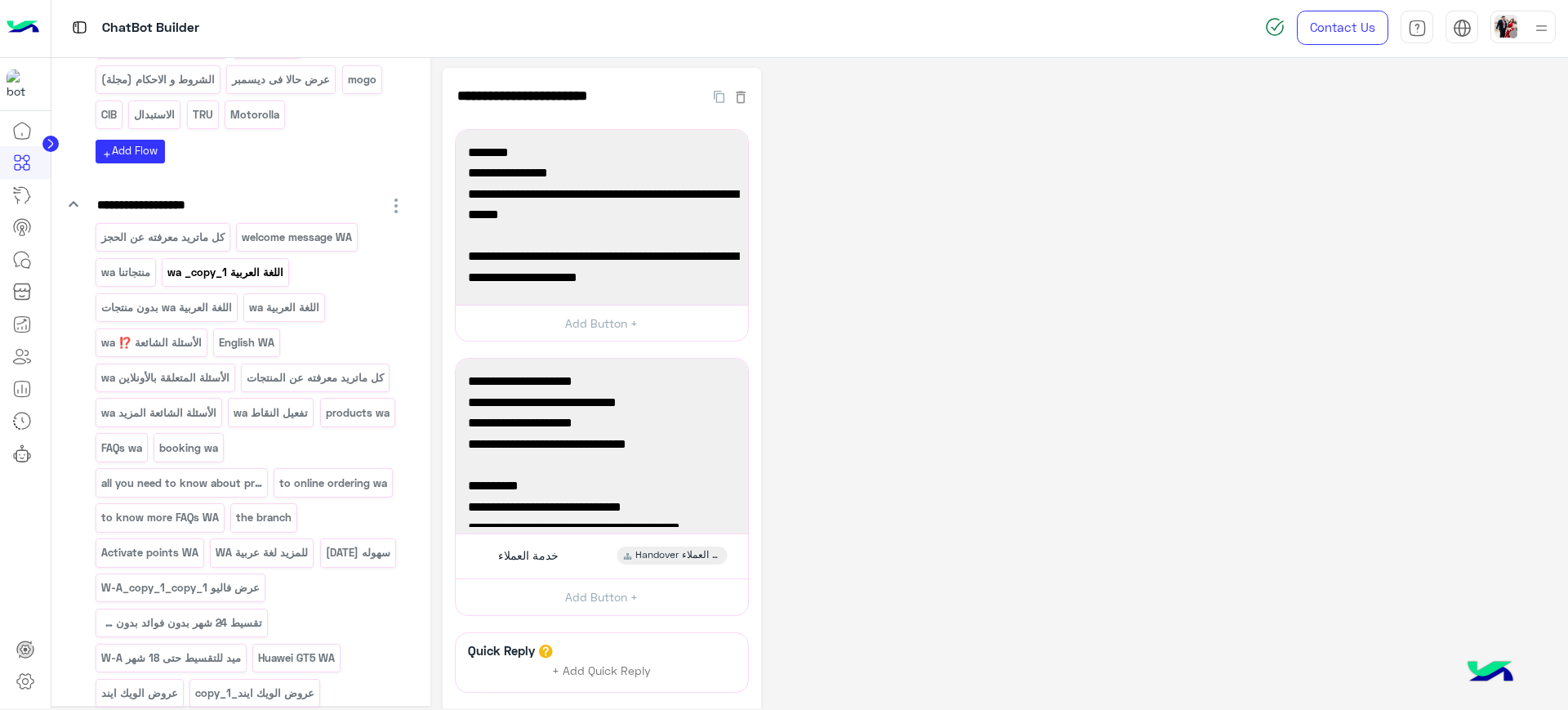
click at [252, 287] on div "اللغة العربية wa _copy_1" at bounding box center [225, 272] width 127 height 29
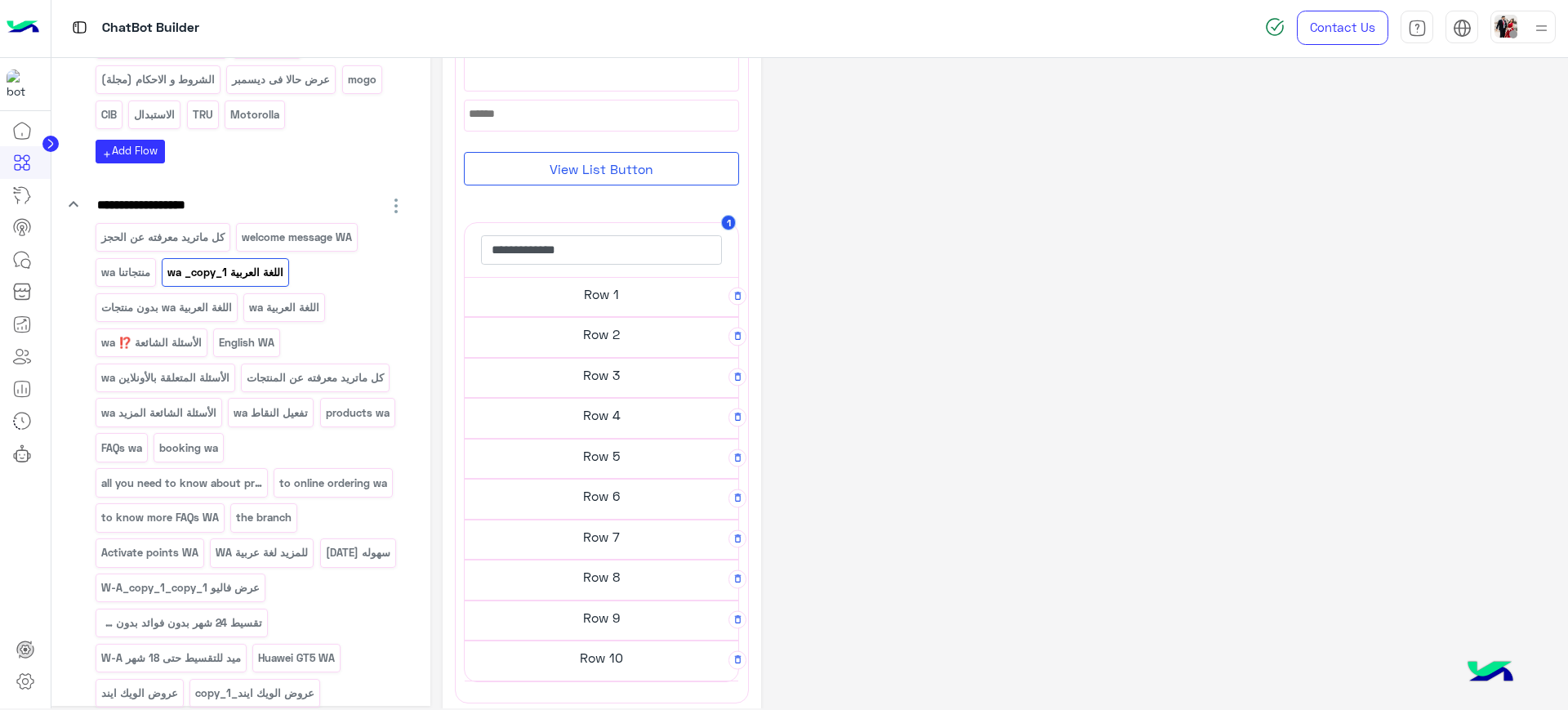
click at [594, 294] on h5 "Row 1" at bounding box center [601, 294] width 273 height 33
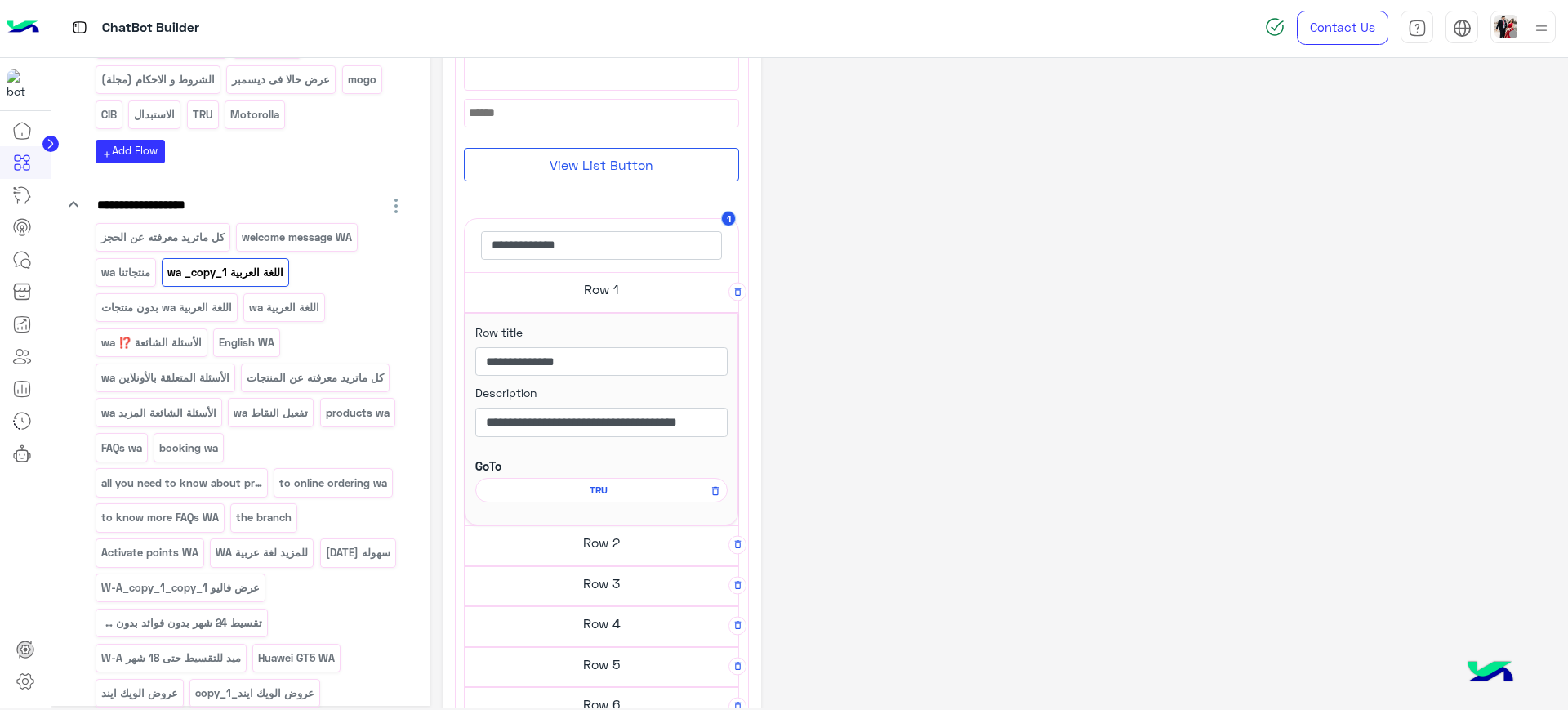
click at [578, 486] on span "TRU" at bounding box center [598, 490] width 229 height 15
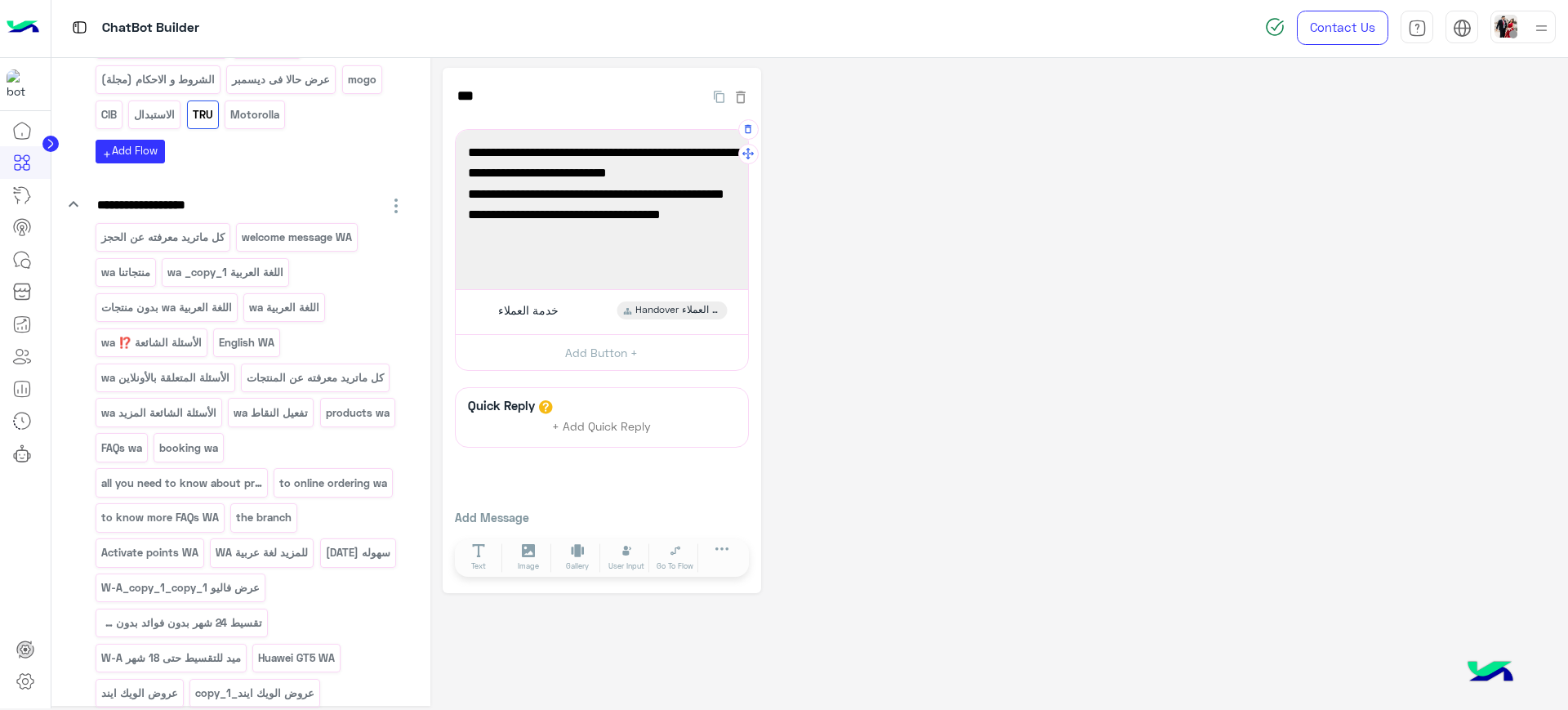
click at [678, 239] on span "العرض متاح لجميع المنتجات ب فروع دبى فون او أونلاين" at bounding box center [602, 225] width 268 height 42
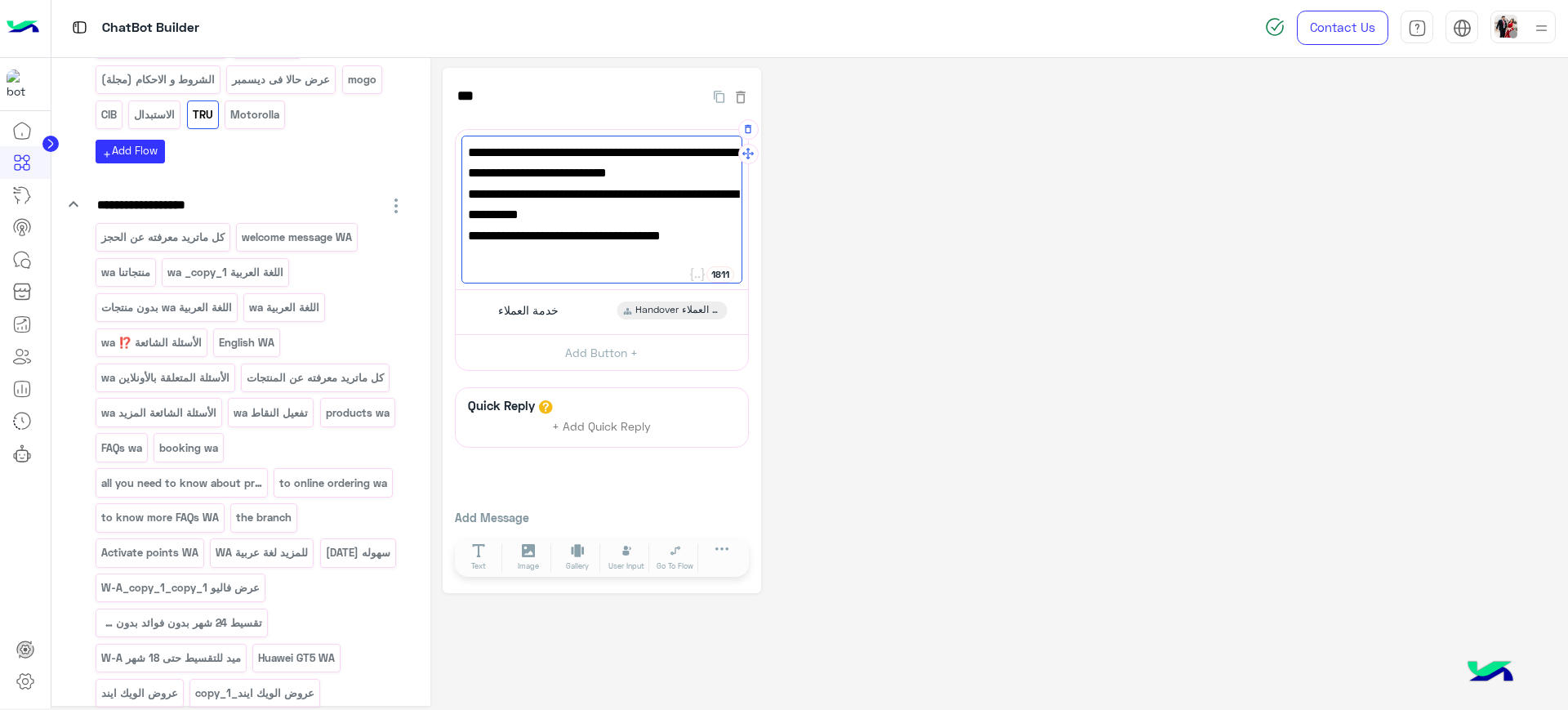
type textarea "**********"
